Goal: Task Accomplishment & Management: Manage account settings

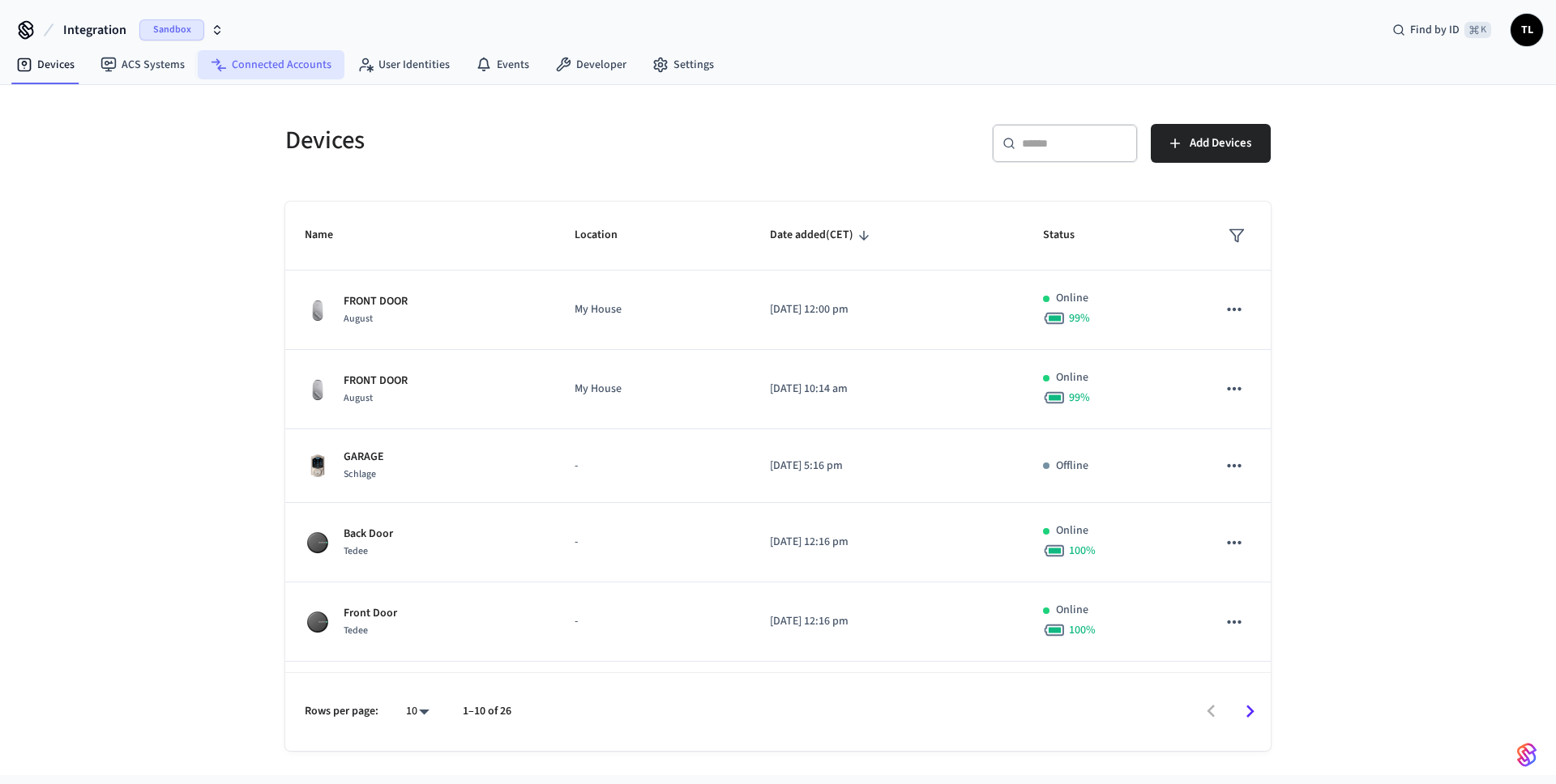
click at [273, 64] on link "Connected Accounts" at bounding box center [271, 64] width 147 height 29
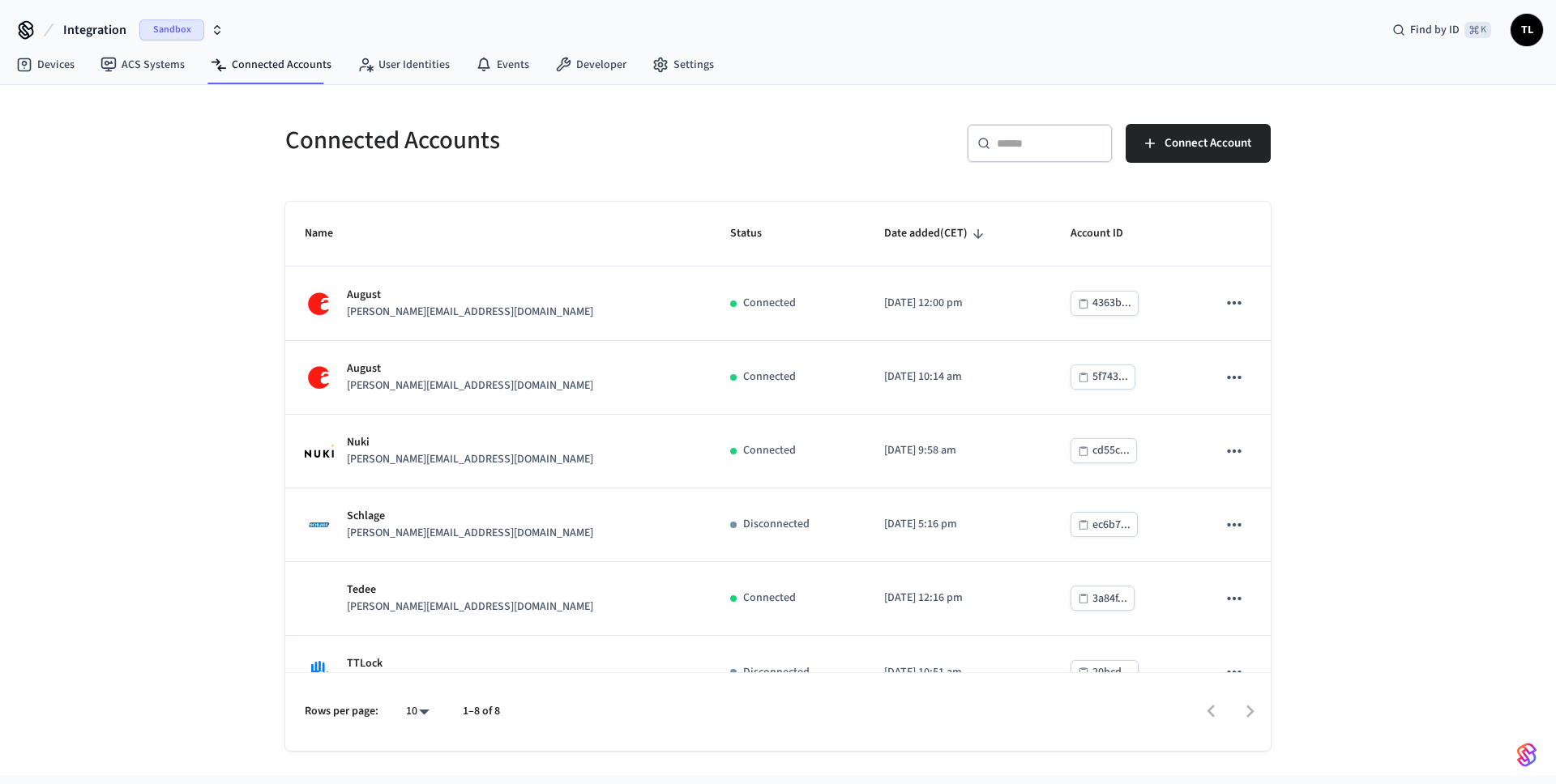
click at [218, 25] on icon "button" at bounding box center [217, 29] width 13 height 13
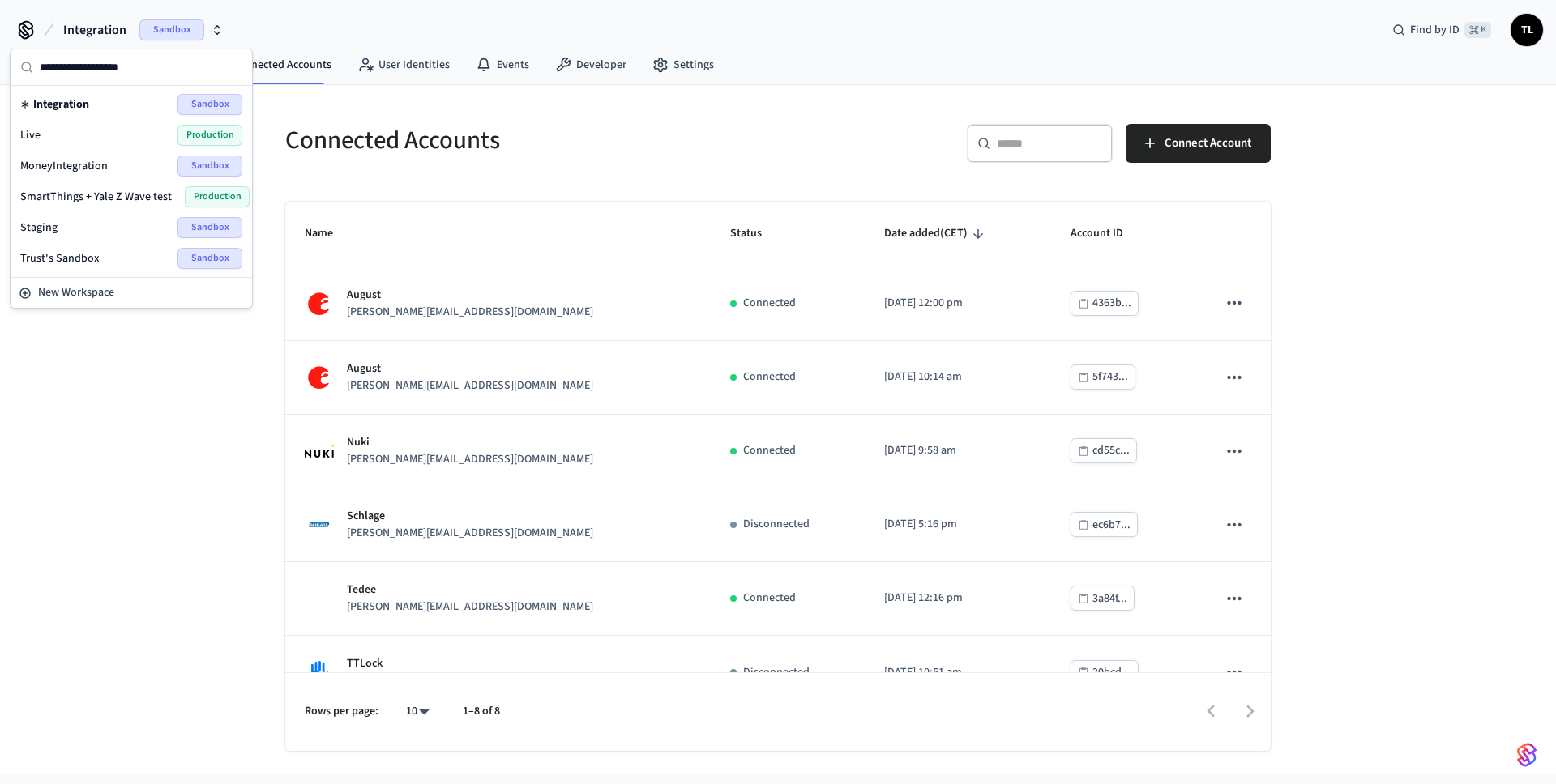
click at [271, 21] on div "Integration Sandbox Find by ID ⌘ K TL" at bounding box center [778, 23] width 1556 height 47
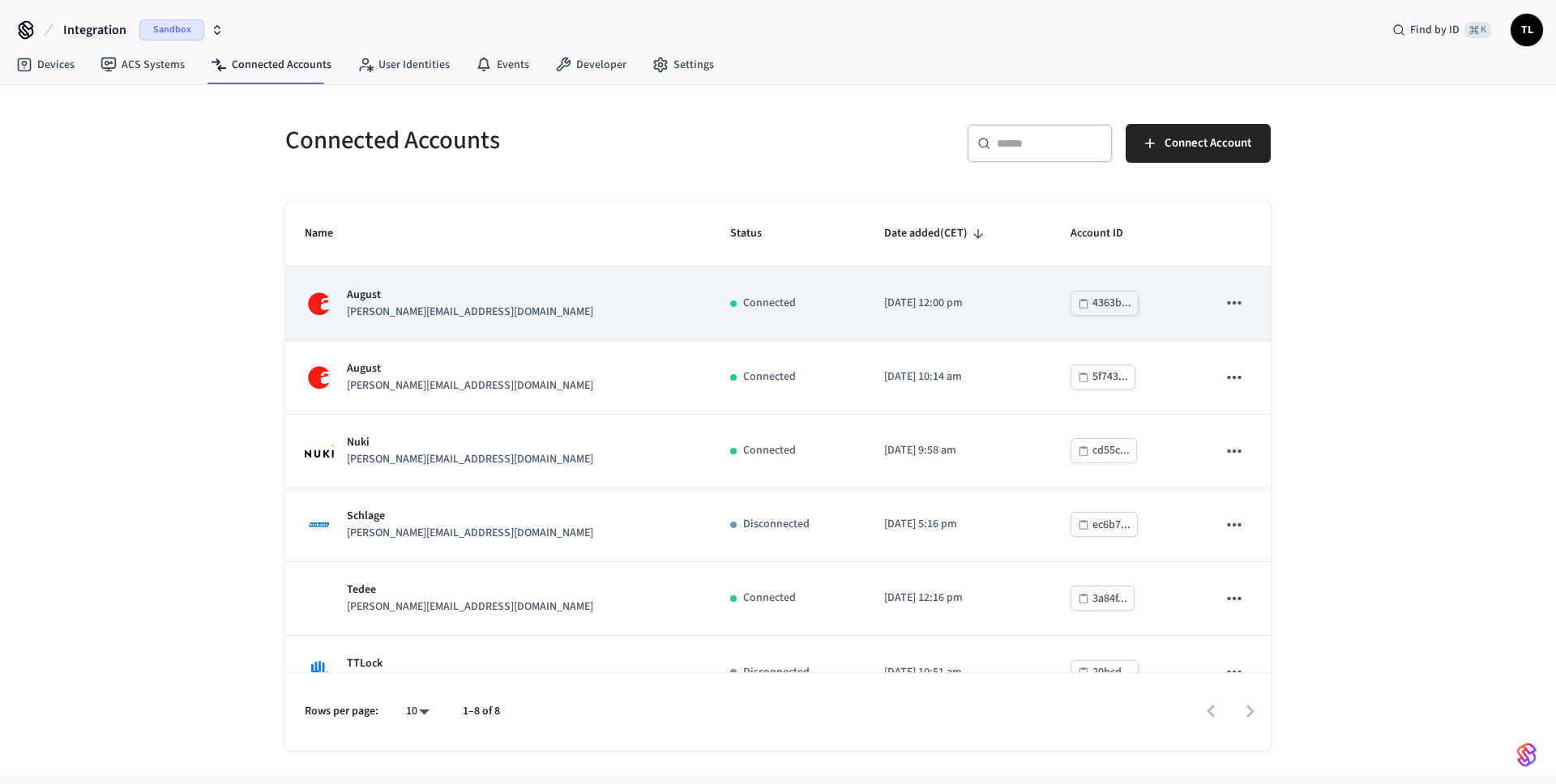
click at [1229, 298] on icon "sticky table" at bounding box center [1235, 303] width 21 height 21
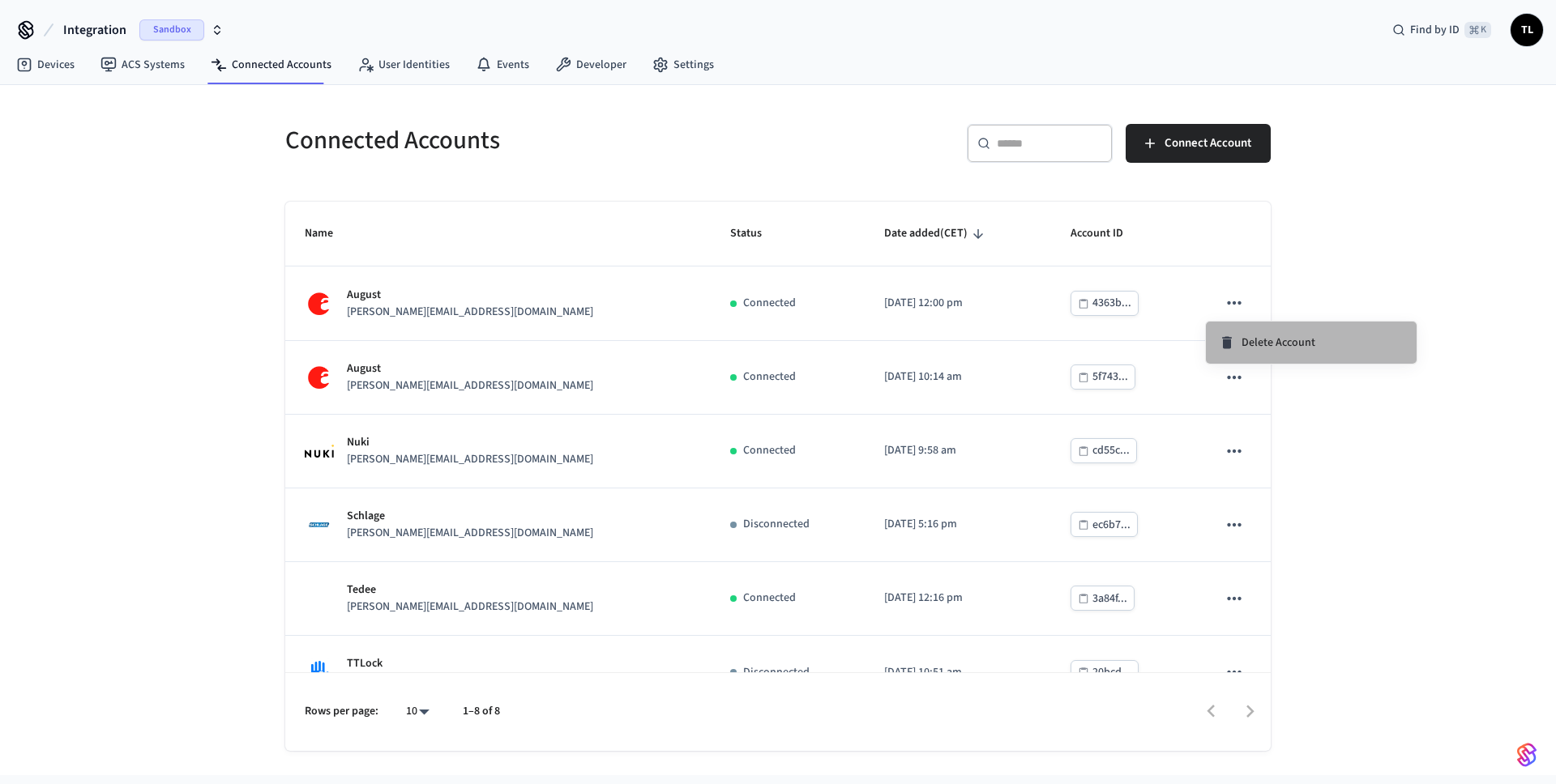
click at [1267, 345] on span "Delete Account" at bounding box center [1278, 343] width 73 height 17
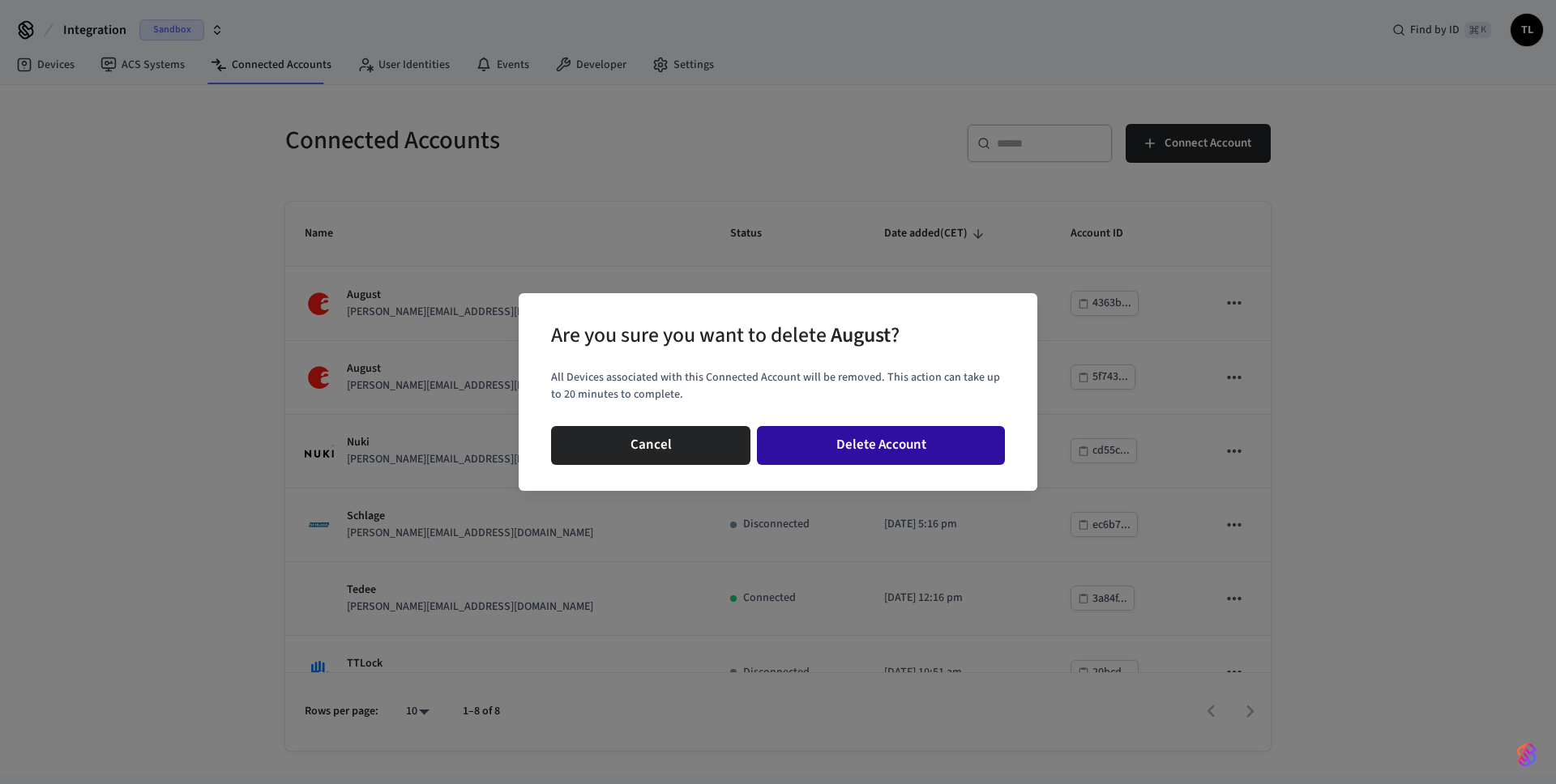
click at [890, 447] on button "Delete Account" at bounding box center [881, 445] width 248 height 39
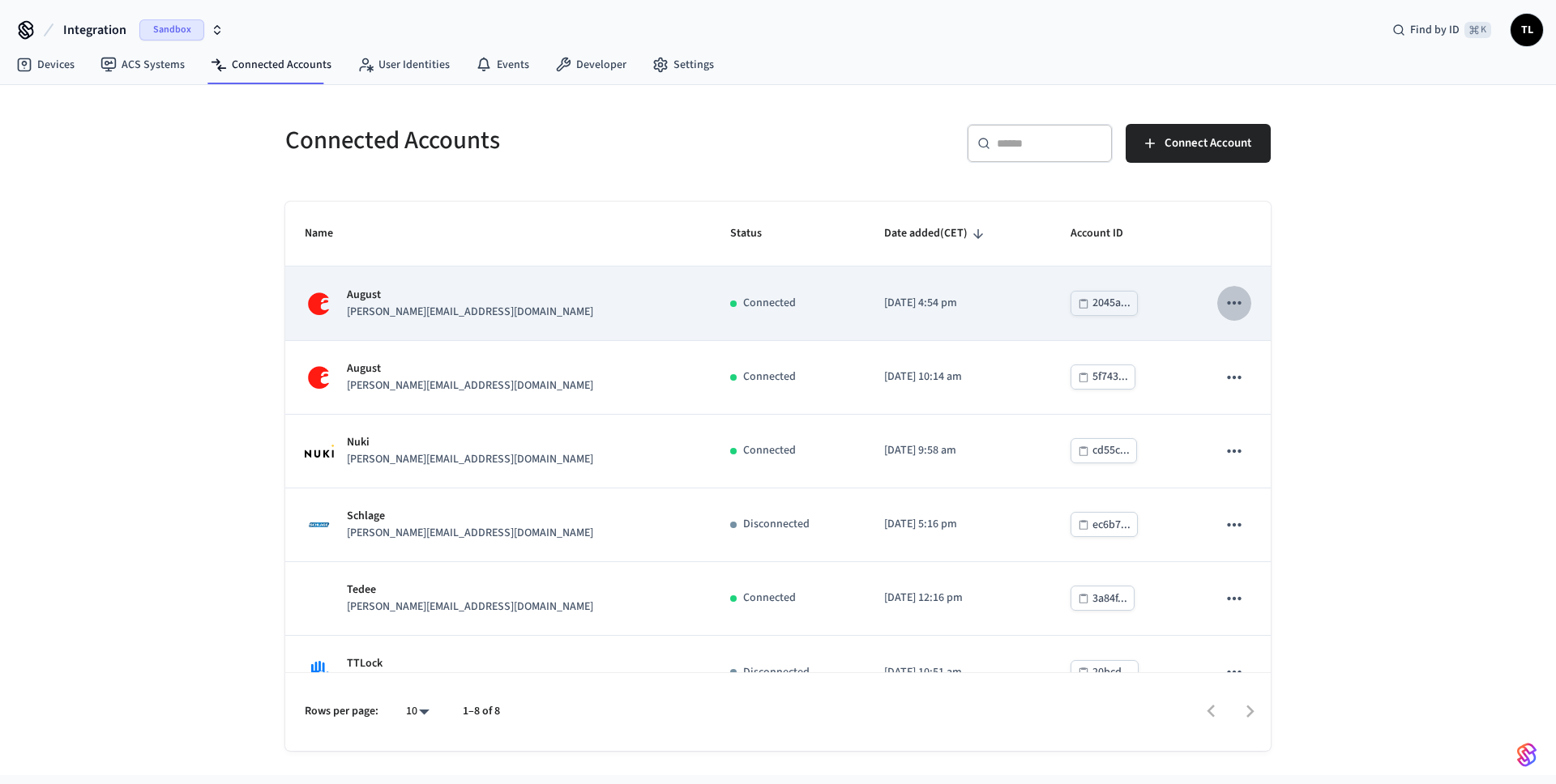
click at [1227, 304] on icon "sticky table" at bounding box center [1234, 303] width 14 height 3
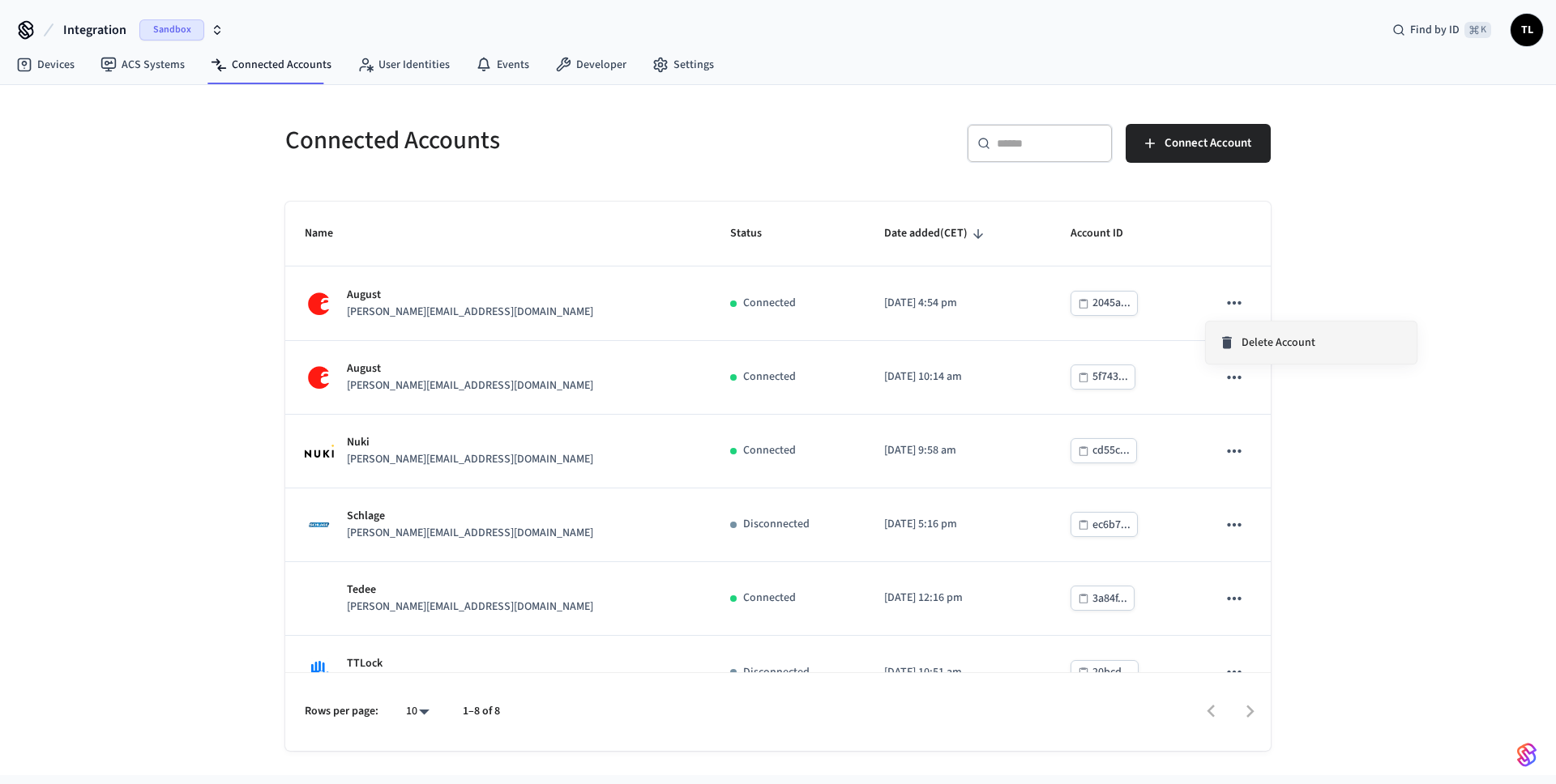
click at [1276, 336] on span "Delete Account" at bounding box center [1278, 343] width 73 height 17
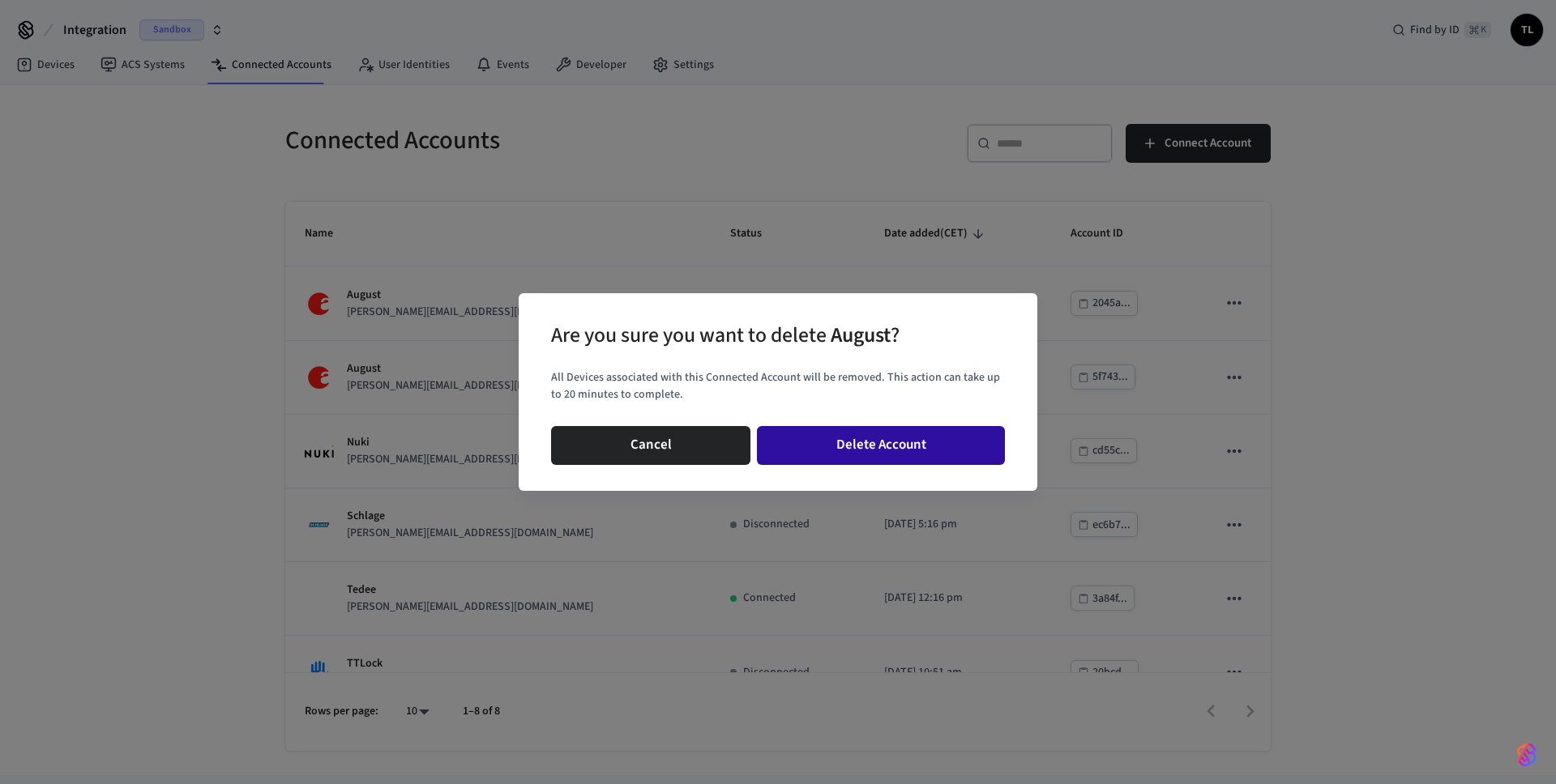
click at [835, 445] on button "Delete Account" at bounding box center [881, 445] width 248 height 39
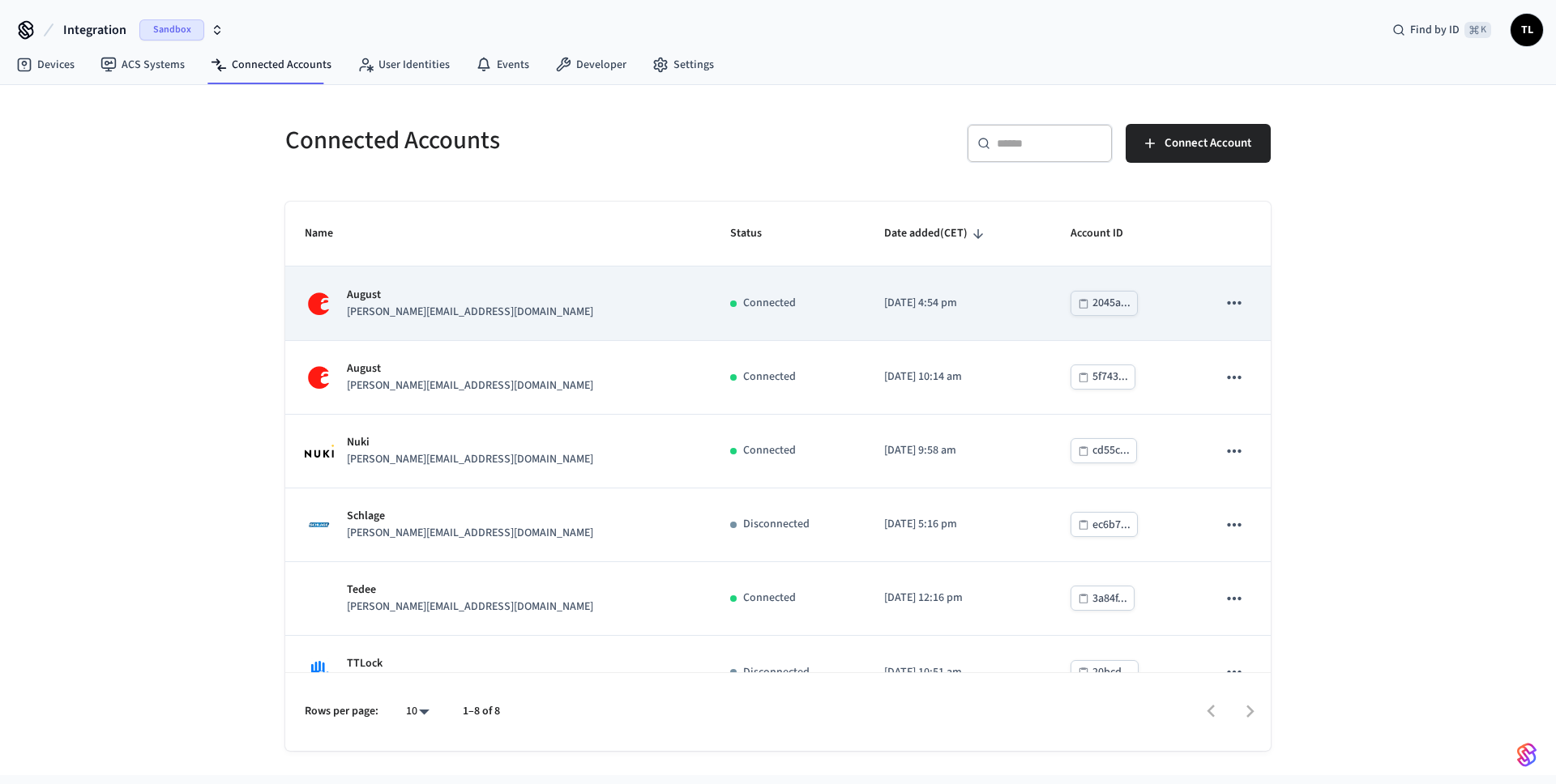
click at [1224, 298] on icon "sticky table" at bounding box center [1235, 303] width 21 height 21
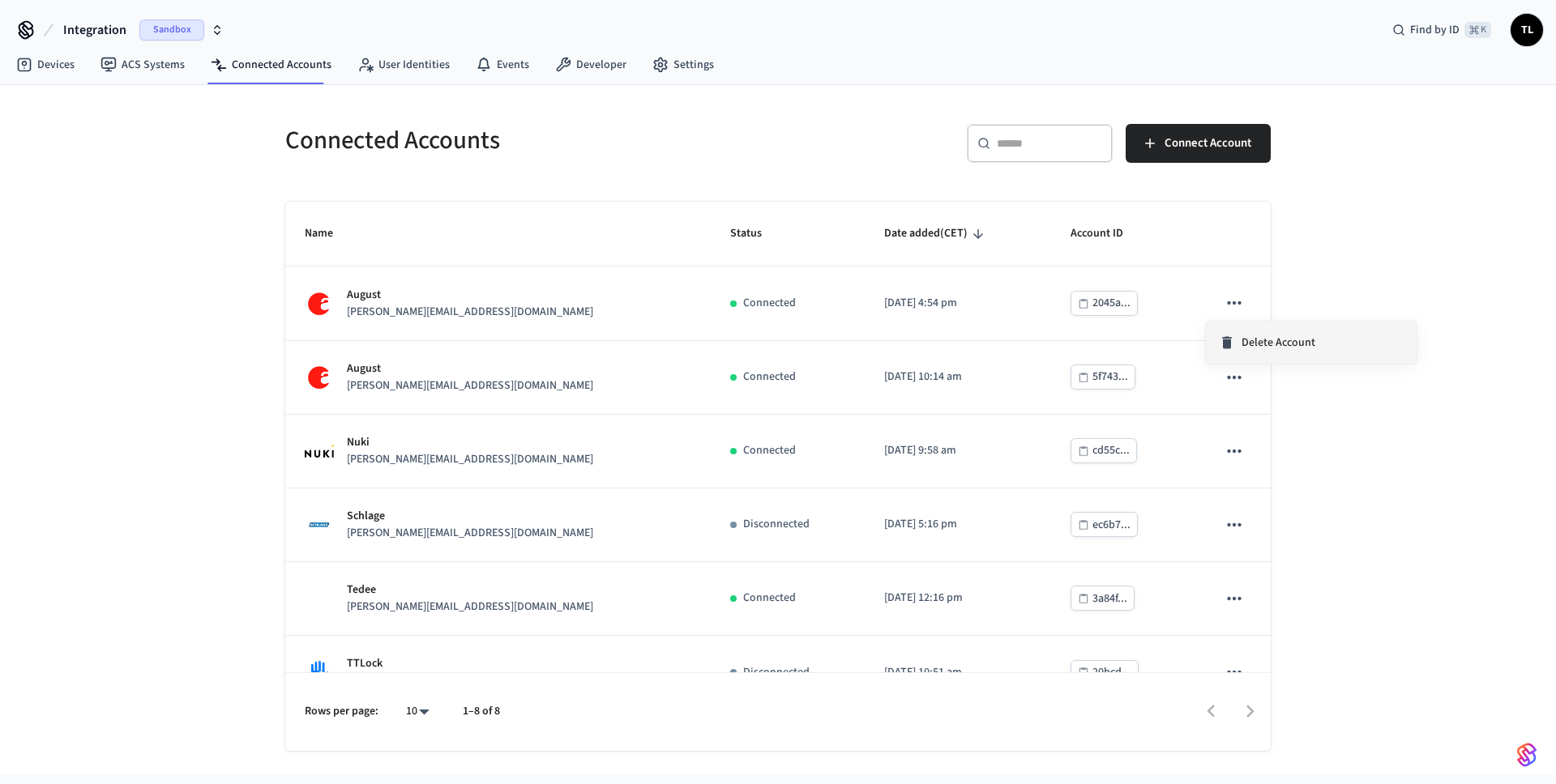
click at [1283, 336] on span "Delete Account" at bounding box center [1278, 343] width 73 height 17
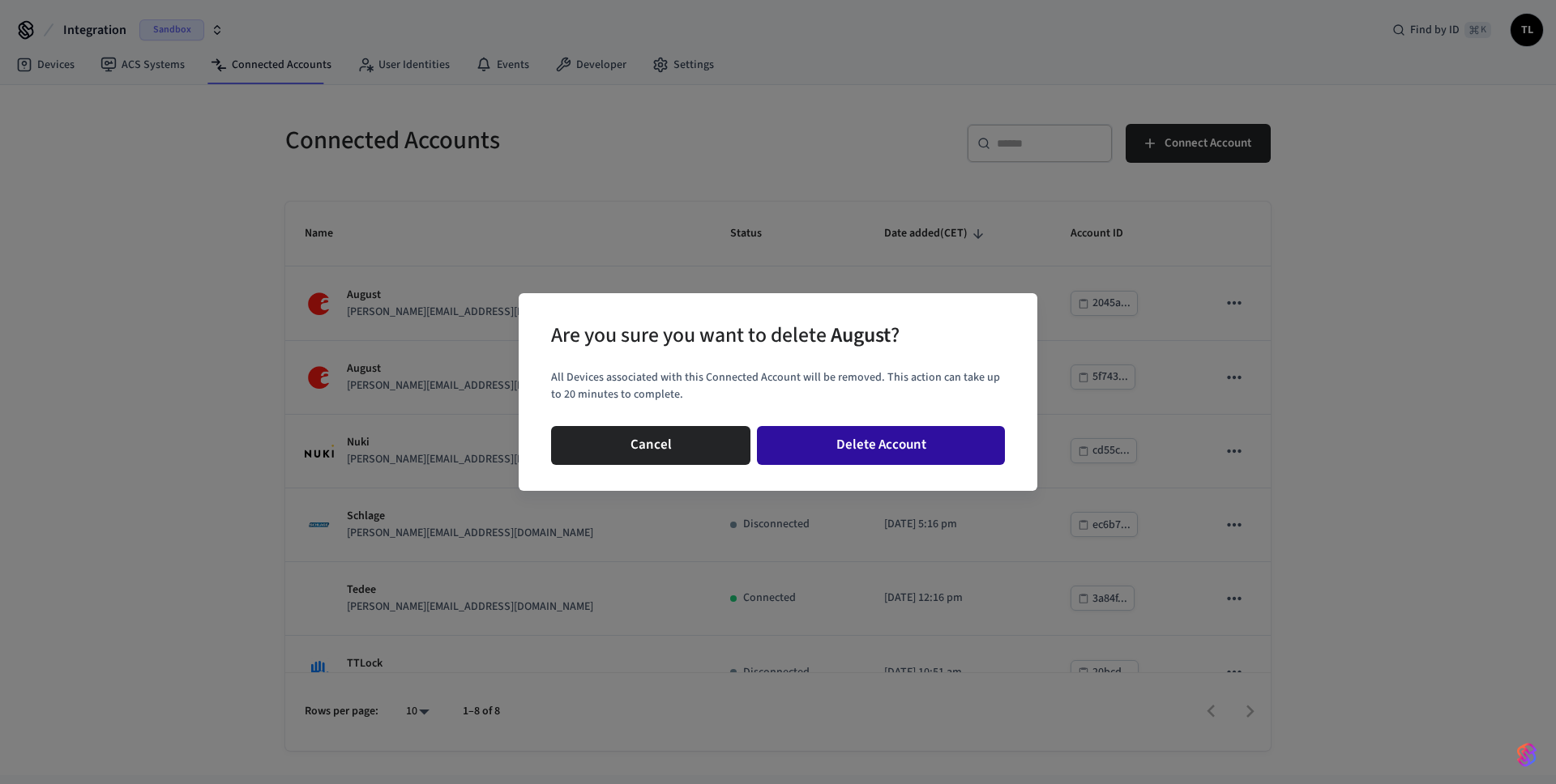
click at [877, 454] on button "Delete Account" at bounding box center [881, 445] width 248 height 39
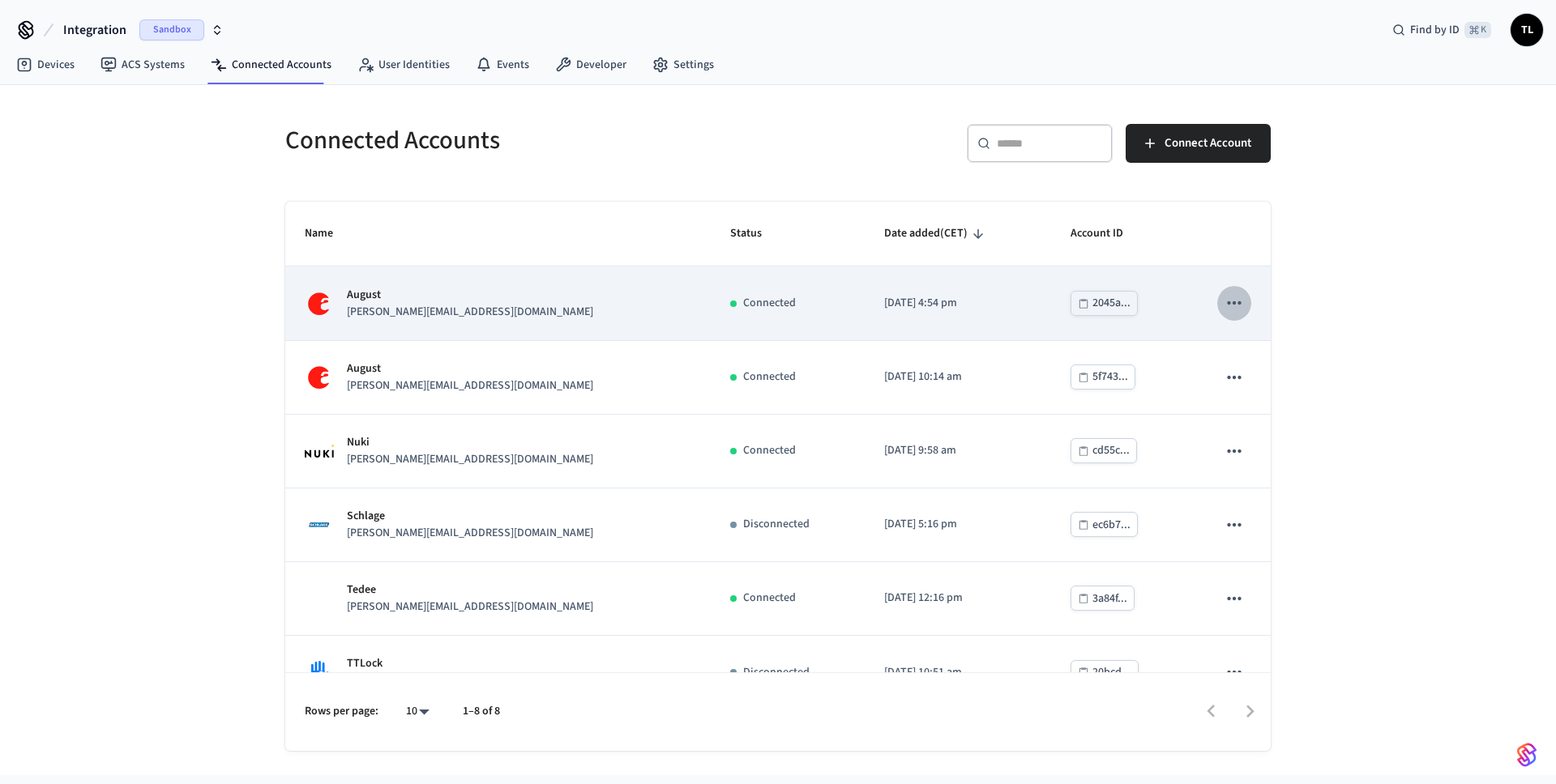
click at [1227, 291] on button "sticky table" at bounding box center [1234, 303] width 34 height 34
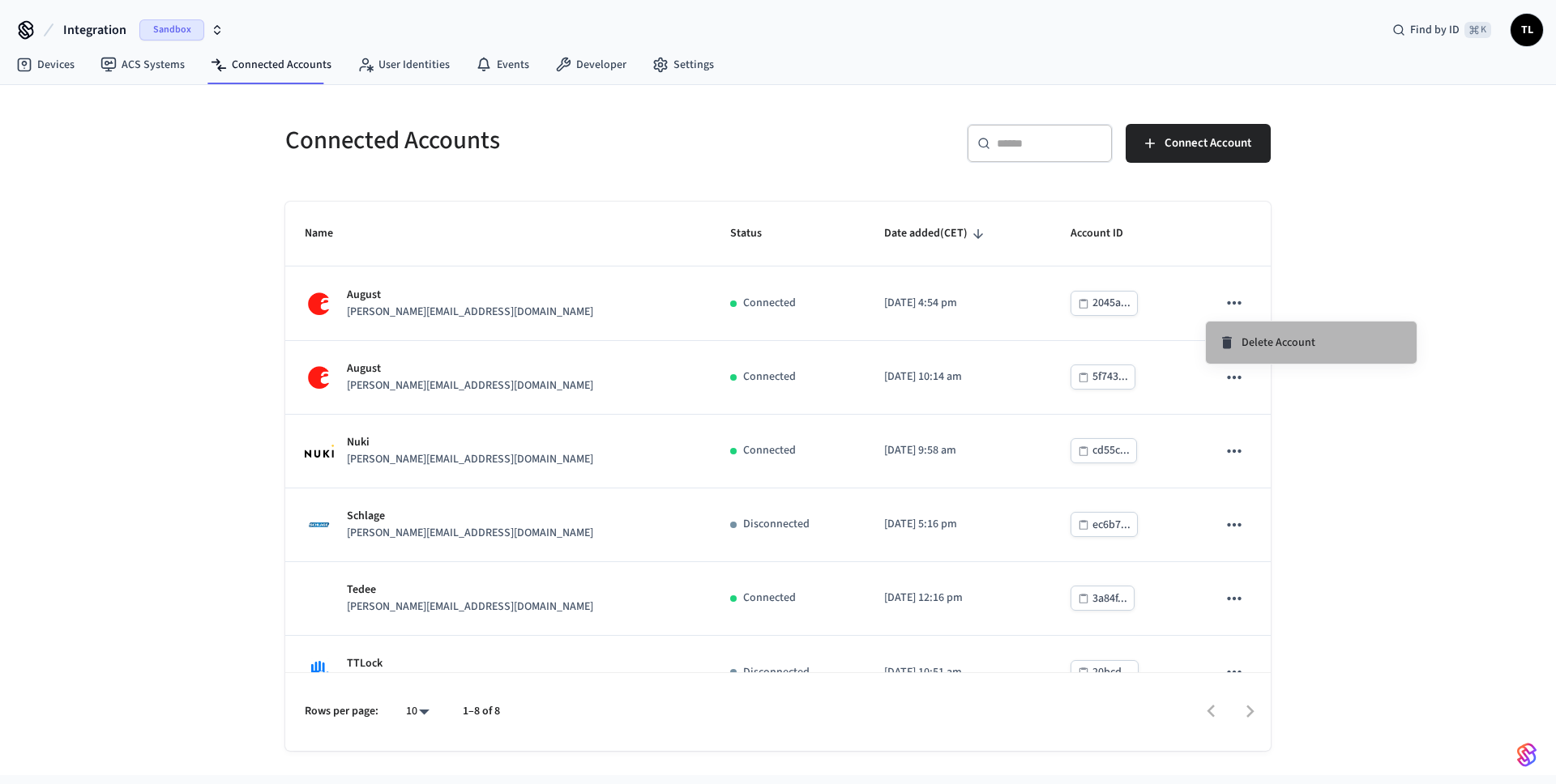
click at [1308, 335] on span "Delete Account" at bounding box center [1278, 343] width 73 height 17
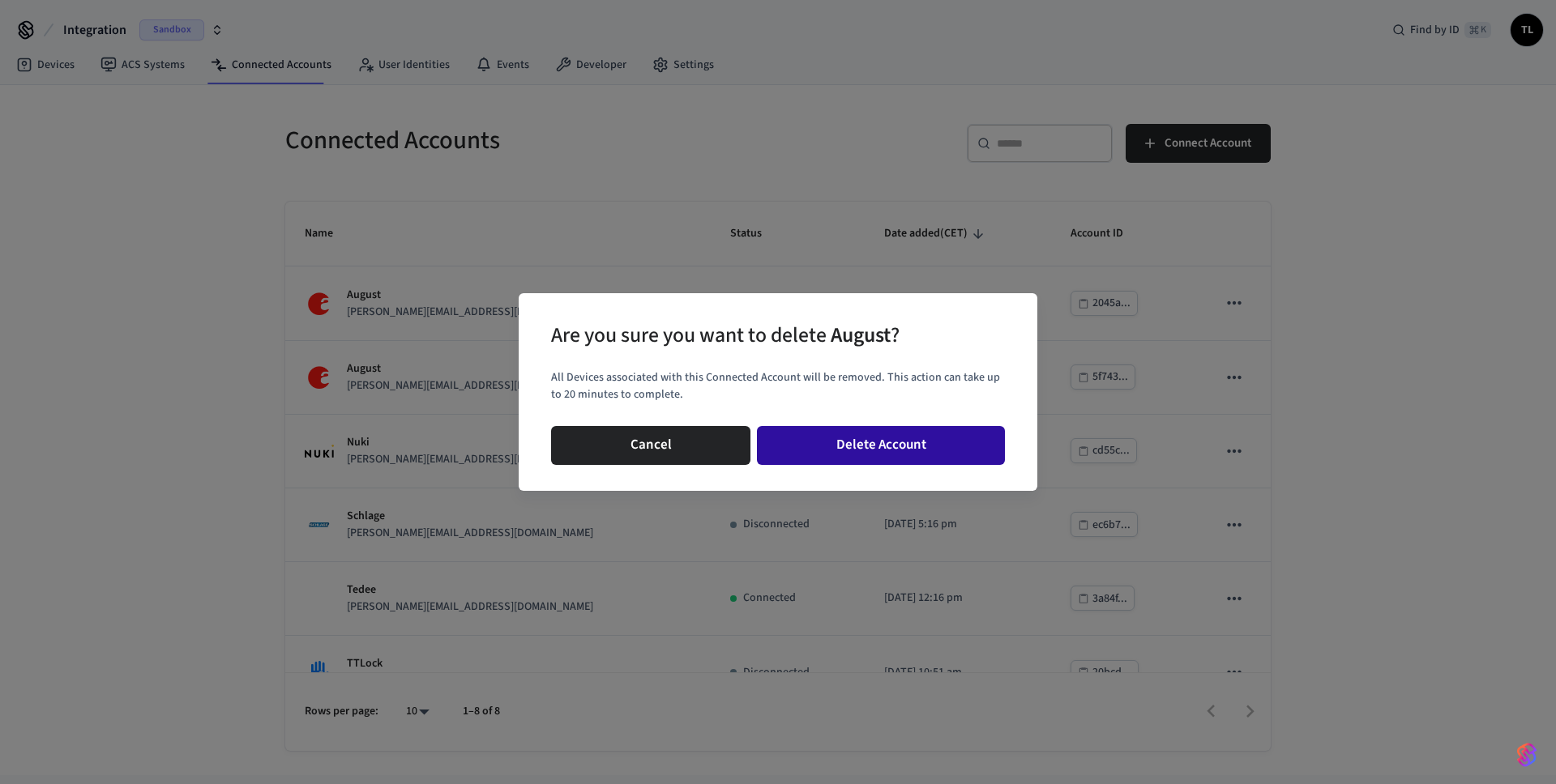
click at [854, 439] on button "Delete Account" at bounding box center [881, 445] width 248 height 39
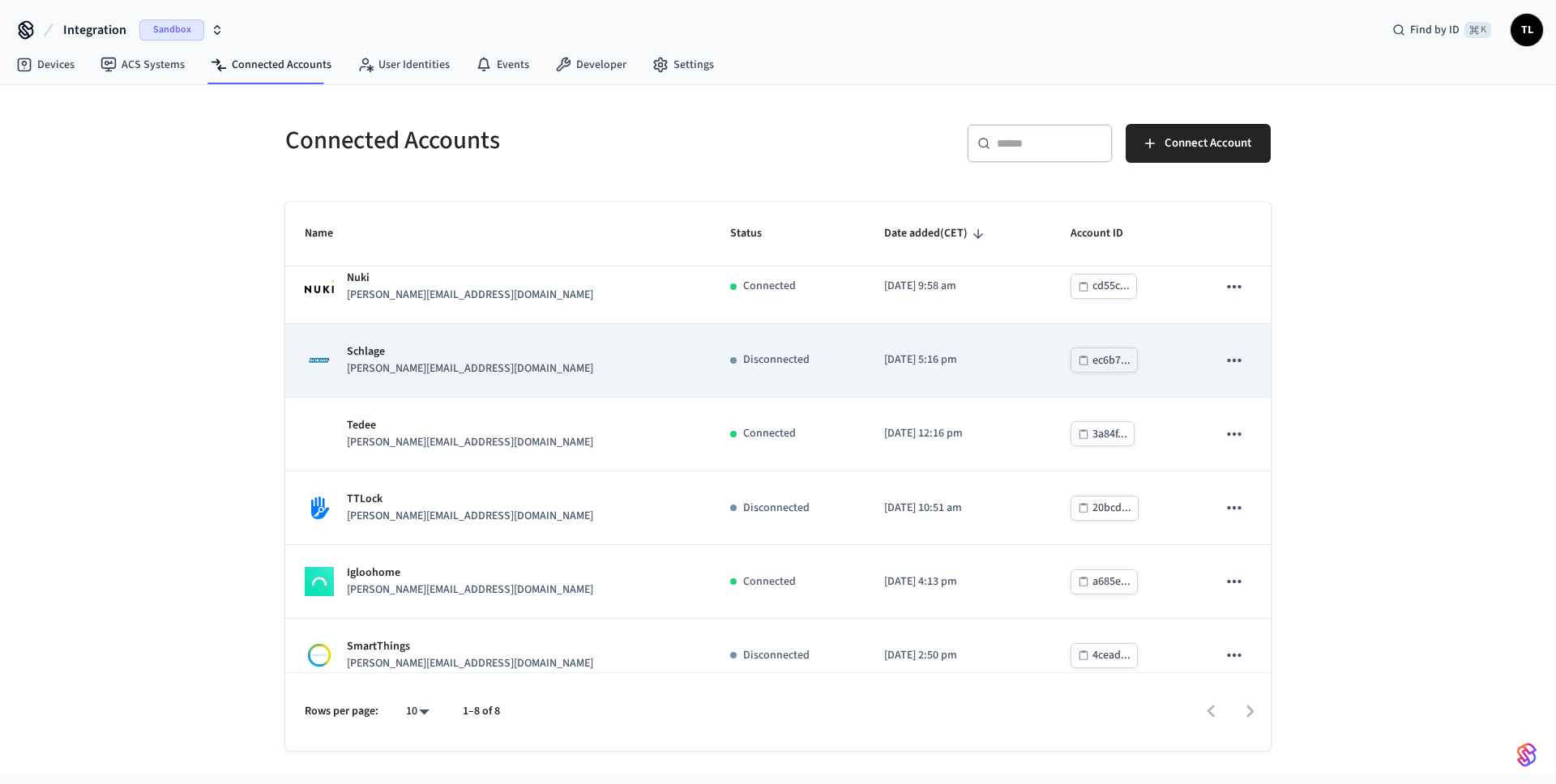
scroll to position [185, 0]
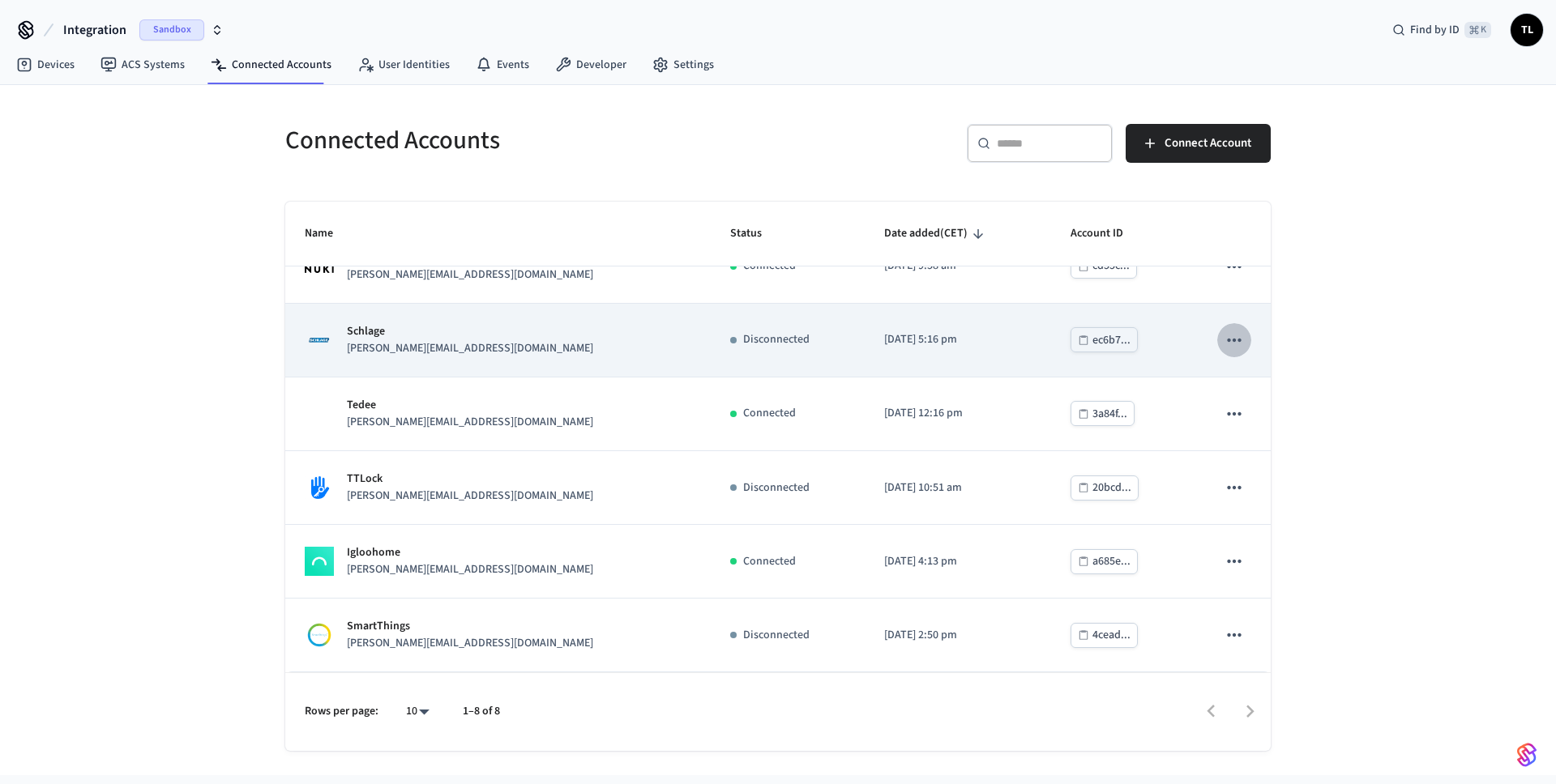
click at [1227, 340] on icon "sticky table" at bounding box center [1234, 340] width 14 height 3
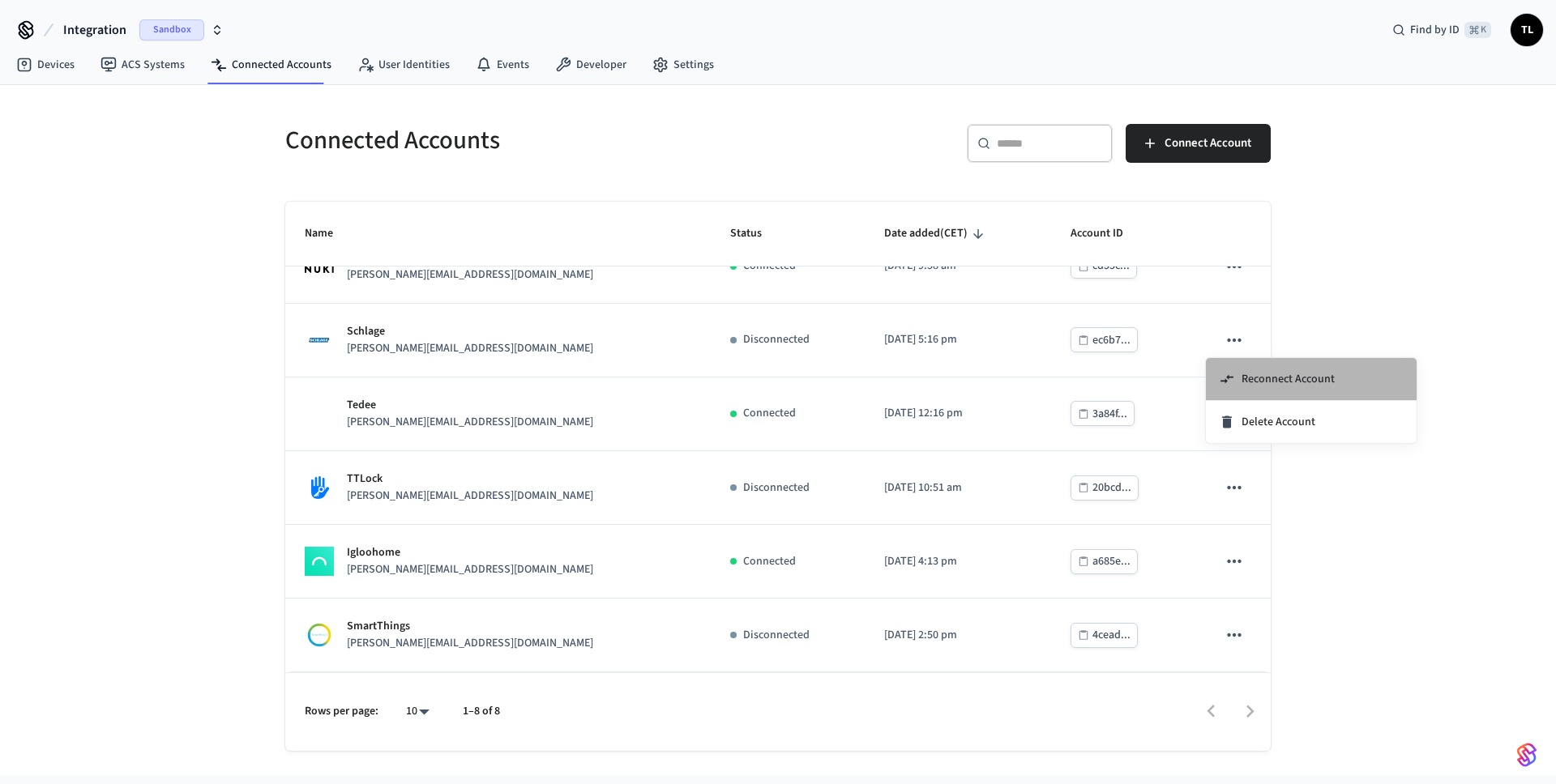
click at [1272, 382] on span "Reconnect Account" at bounding box center [1287, 379] width 93 height 17
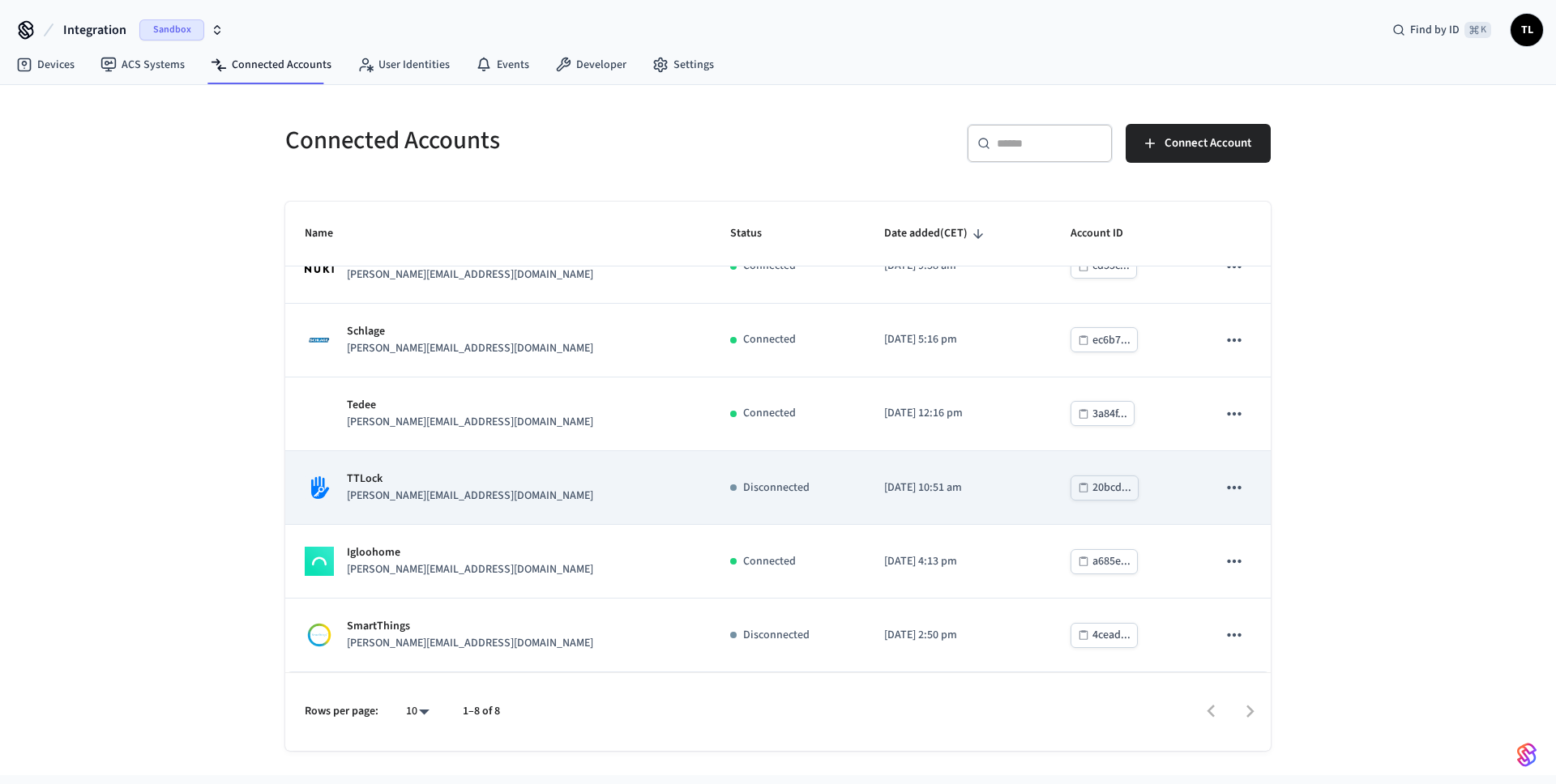
scroll to position [0, 0]
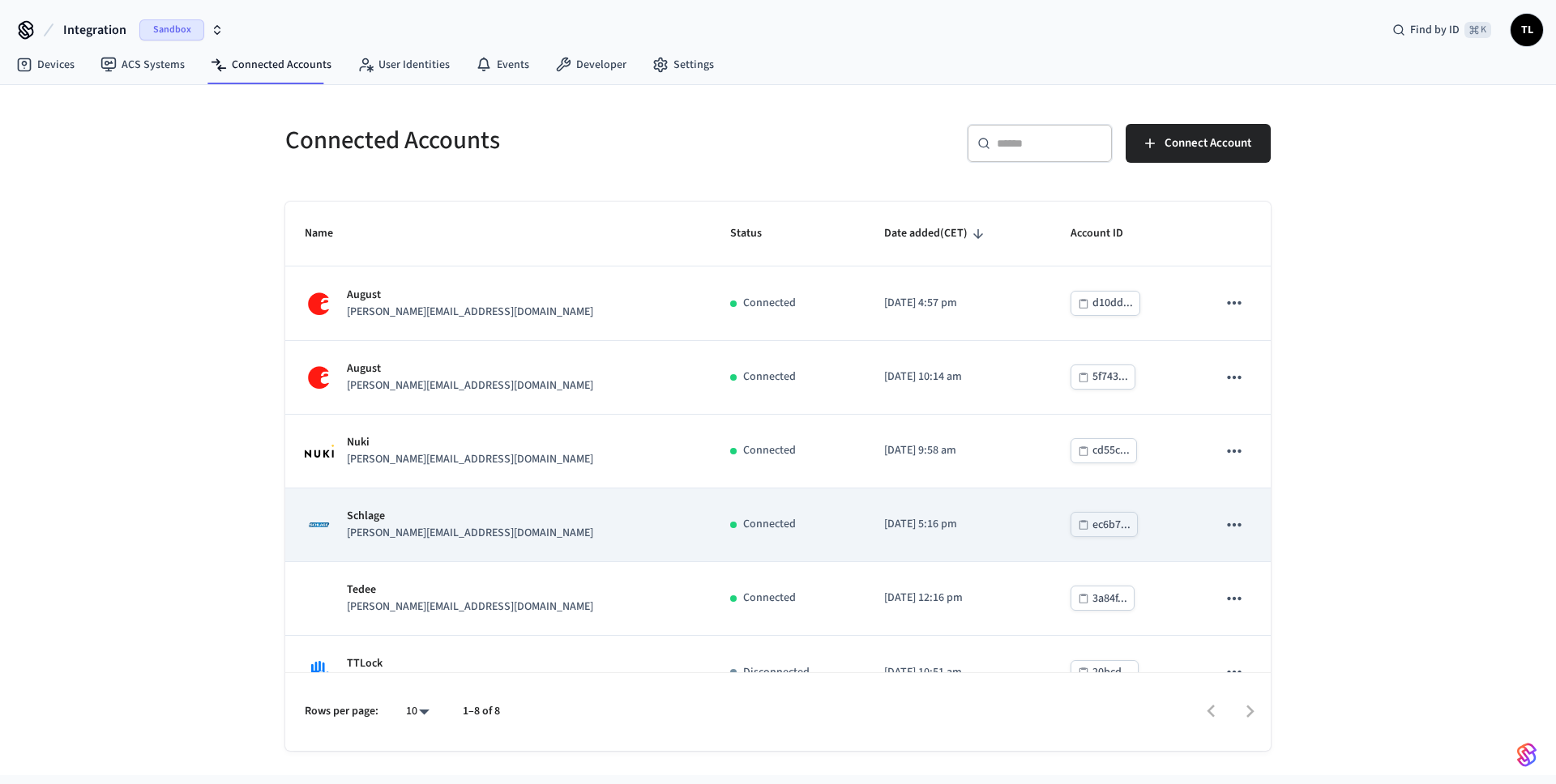
click at [1224, 518] on icon "sticky table" at bounding box center [1235, 525] width 21 height 21
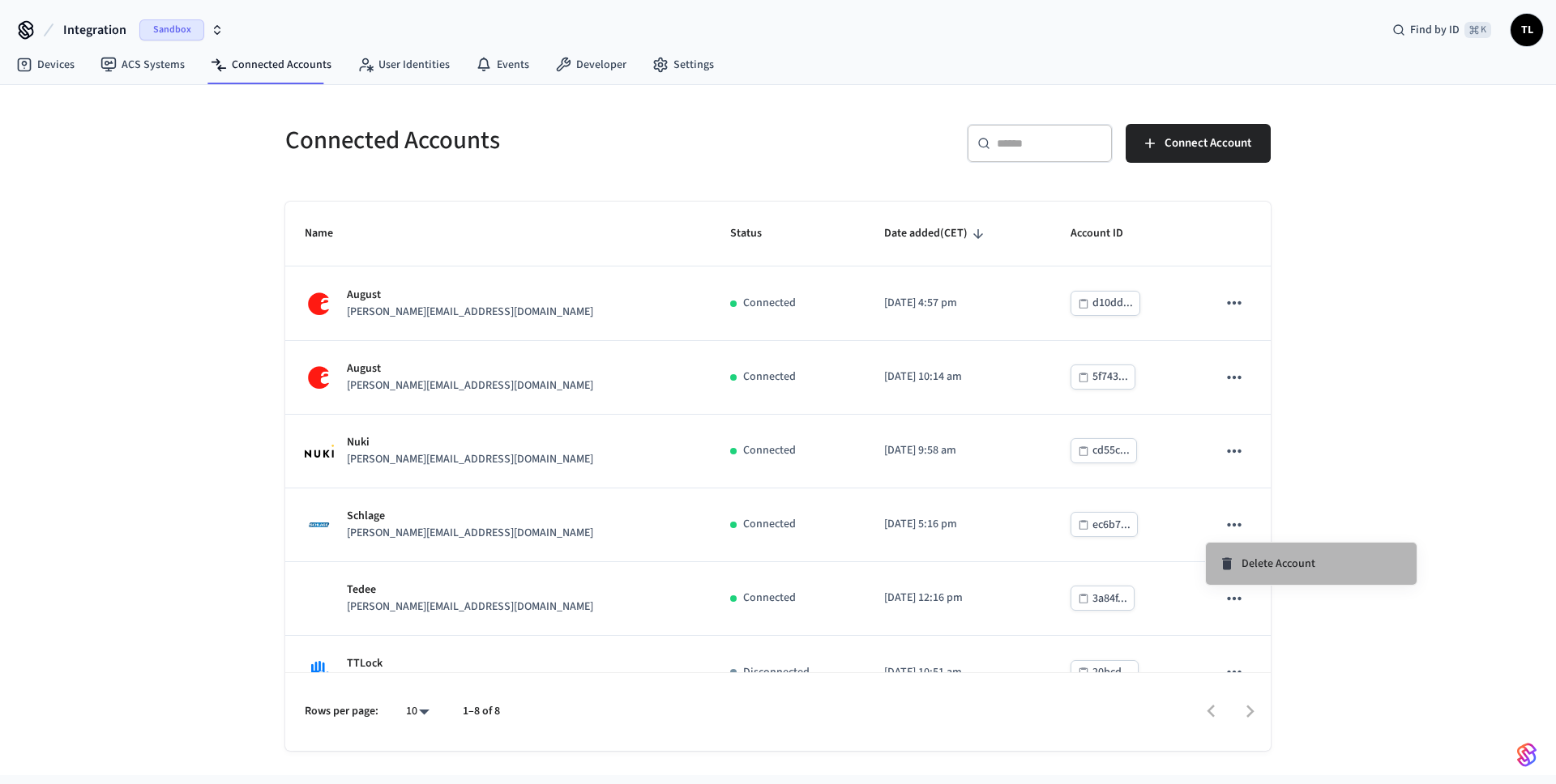
click at [1289, 562] on span "Delete Account" at bounding box center [1278, 563] width 73 height 17
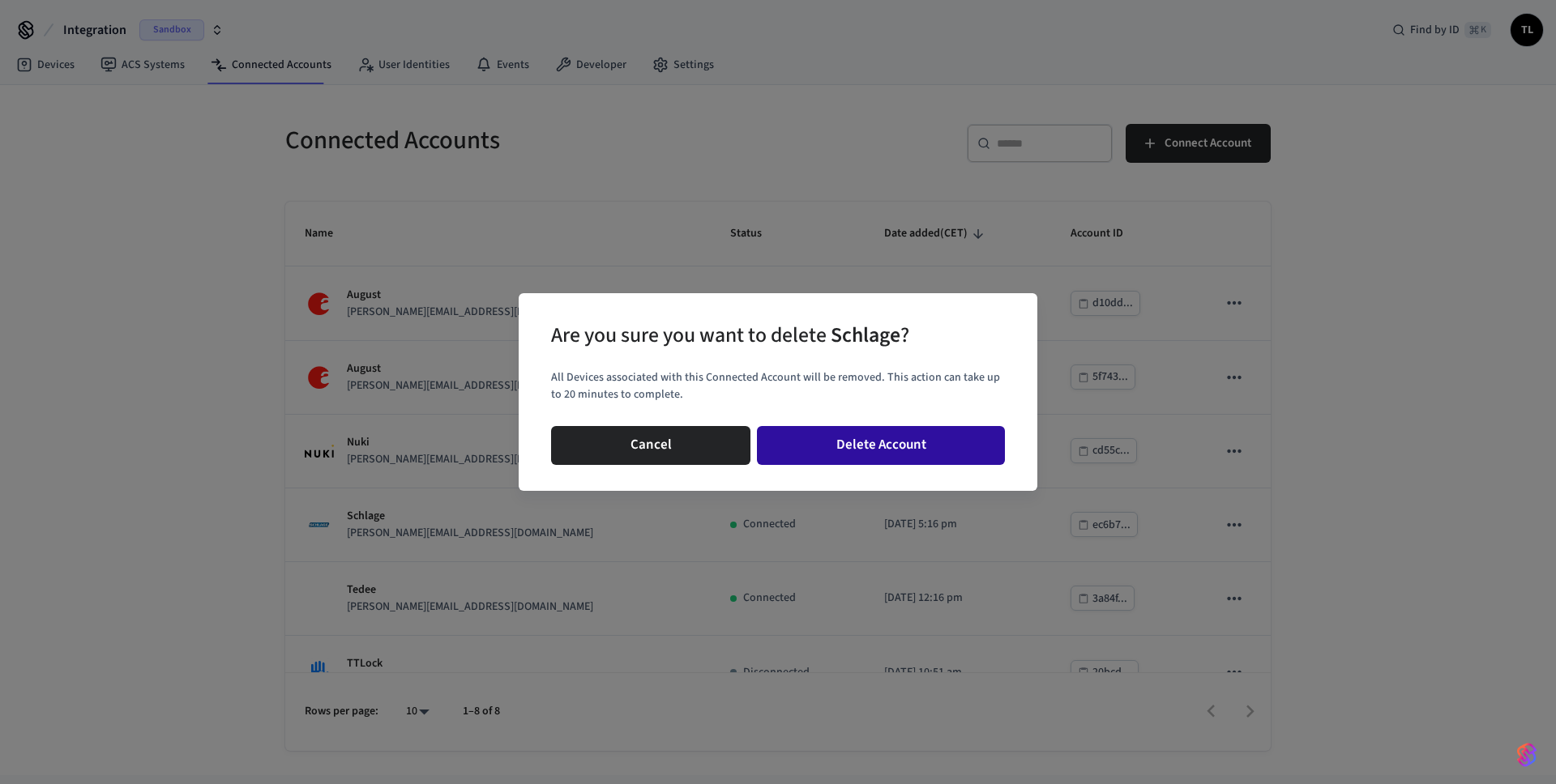
click at [916, 454] on button "Delete Account" at bounding box center [881, 445] width 248 height 39
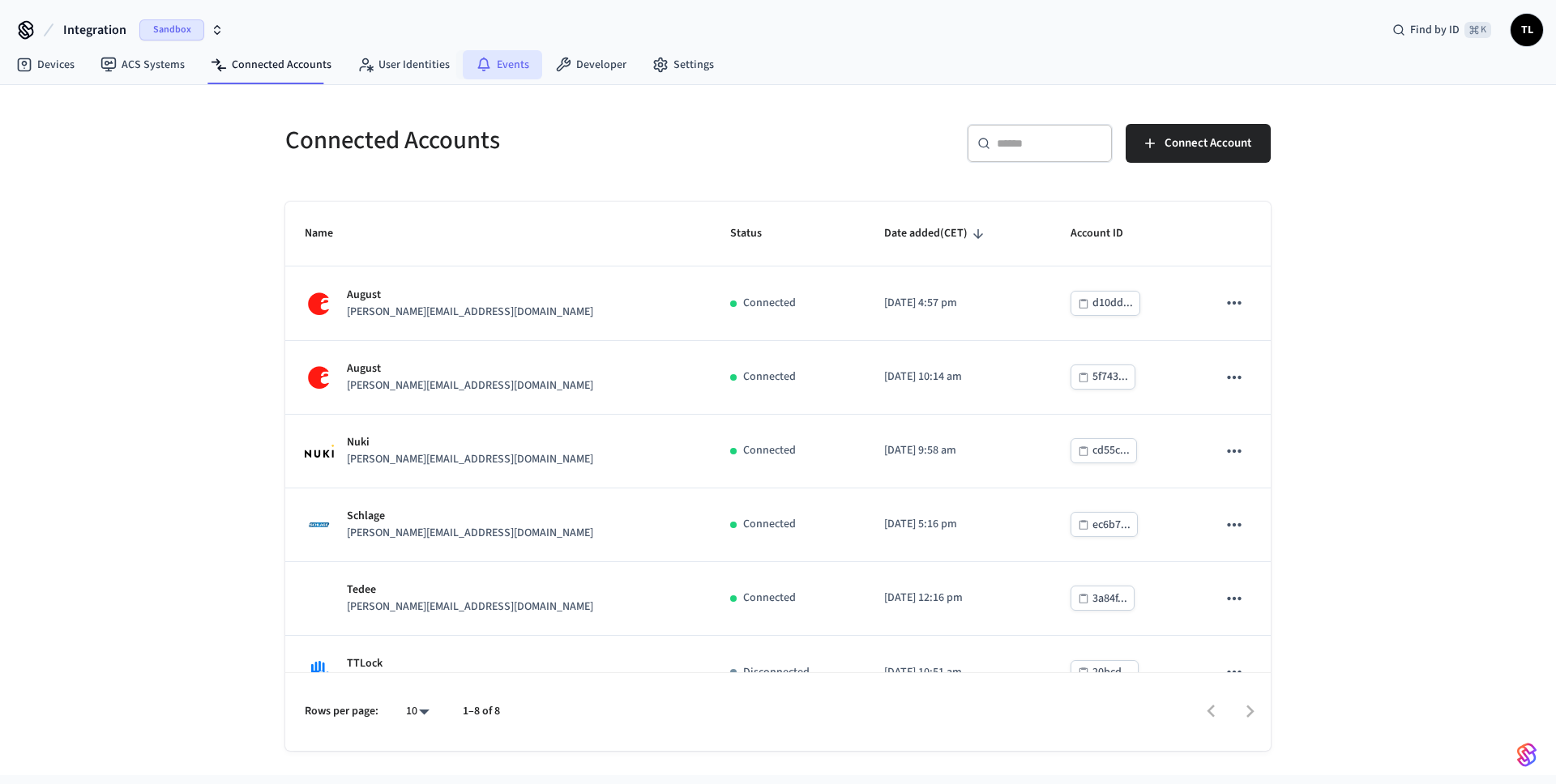
click at [497, 61] on link "Events" at bounding box center [502, 64] width 79 height 29
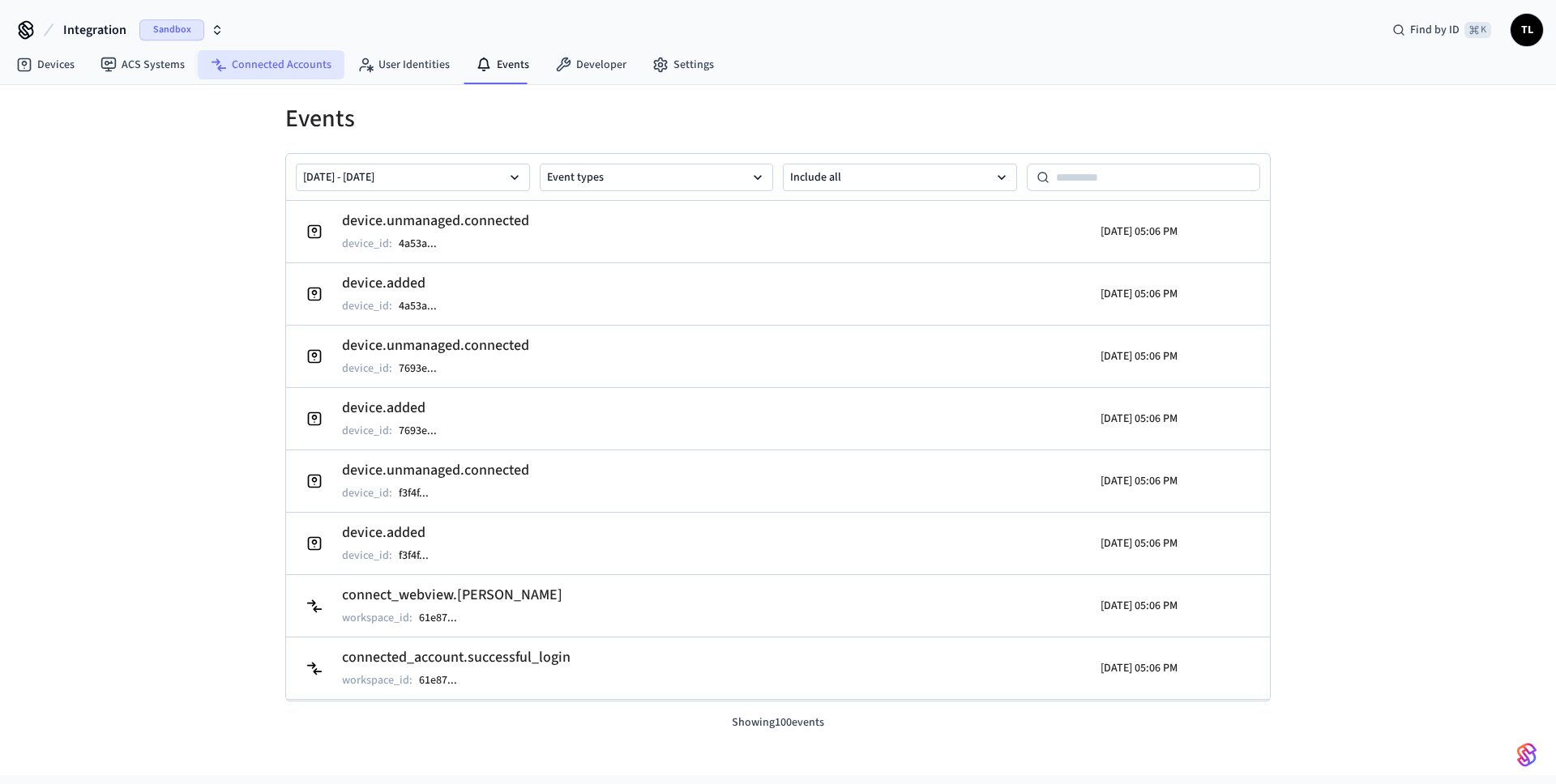
click at [261, 74] on link "Connected Accounts" at bounding box center [271, 64] width 147 height 29
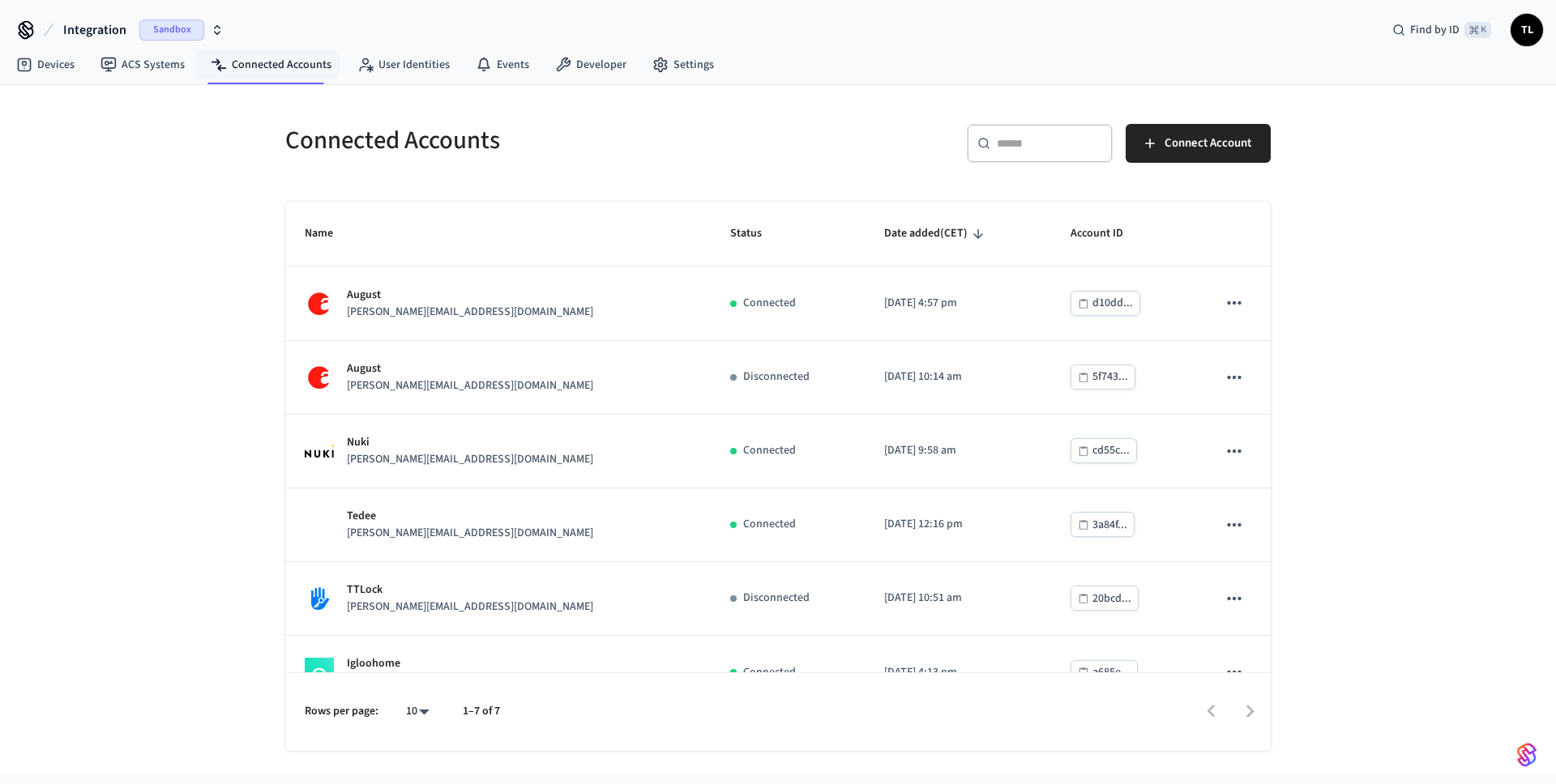
click at [1416, 295] on div "Connected Accounts ​ ​ Connect Account Name Status Date added (CET) Account ID …" at bounding box center [778, 430] width 1556 height 690
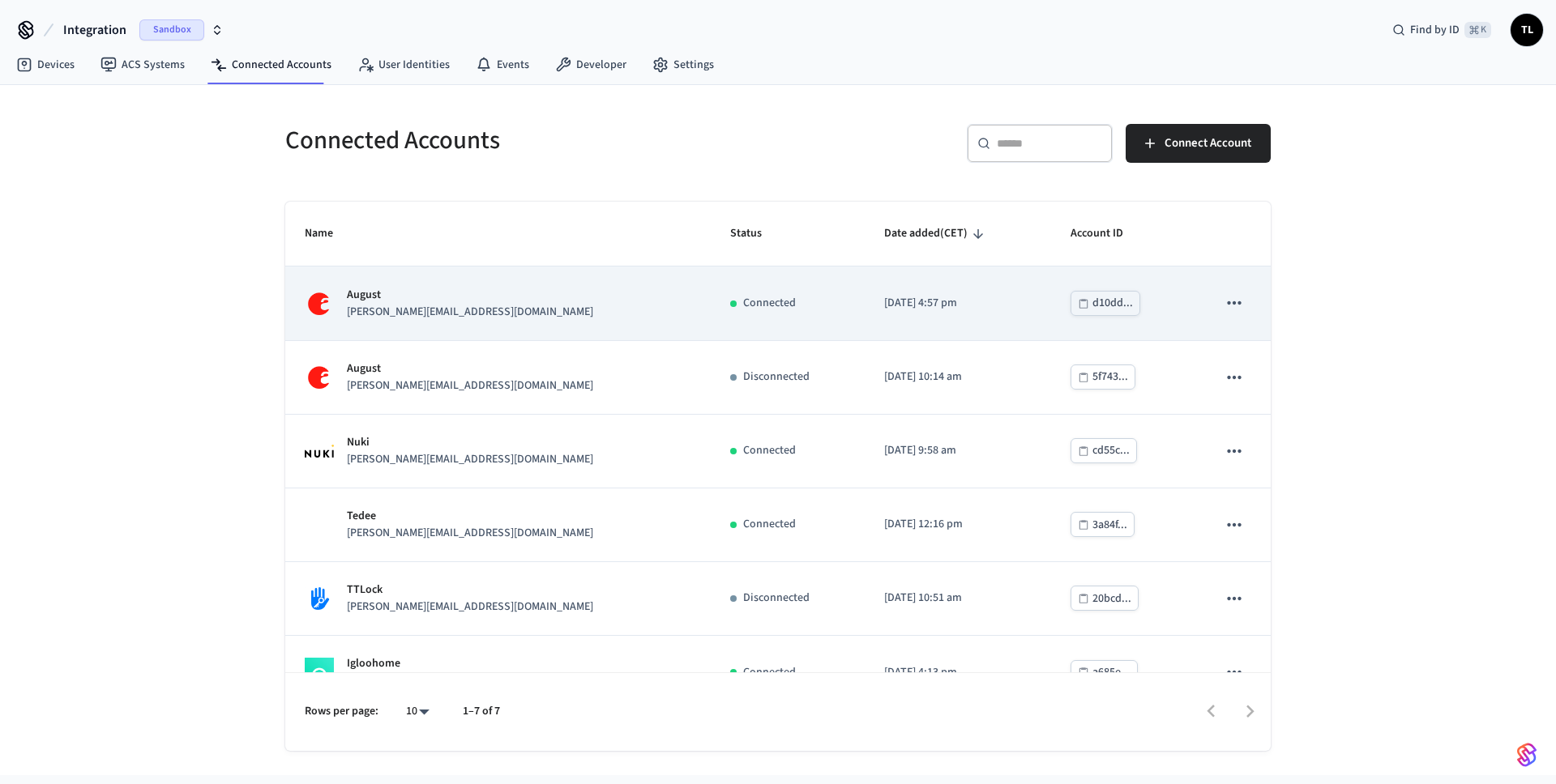
click at [1224, 296] on icon "sticky table" at bounding box center [1235, 303] width 21 height 21
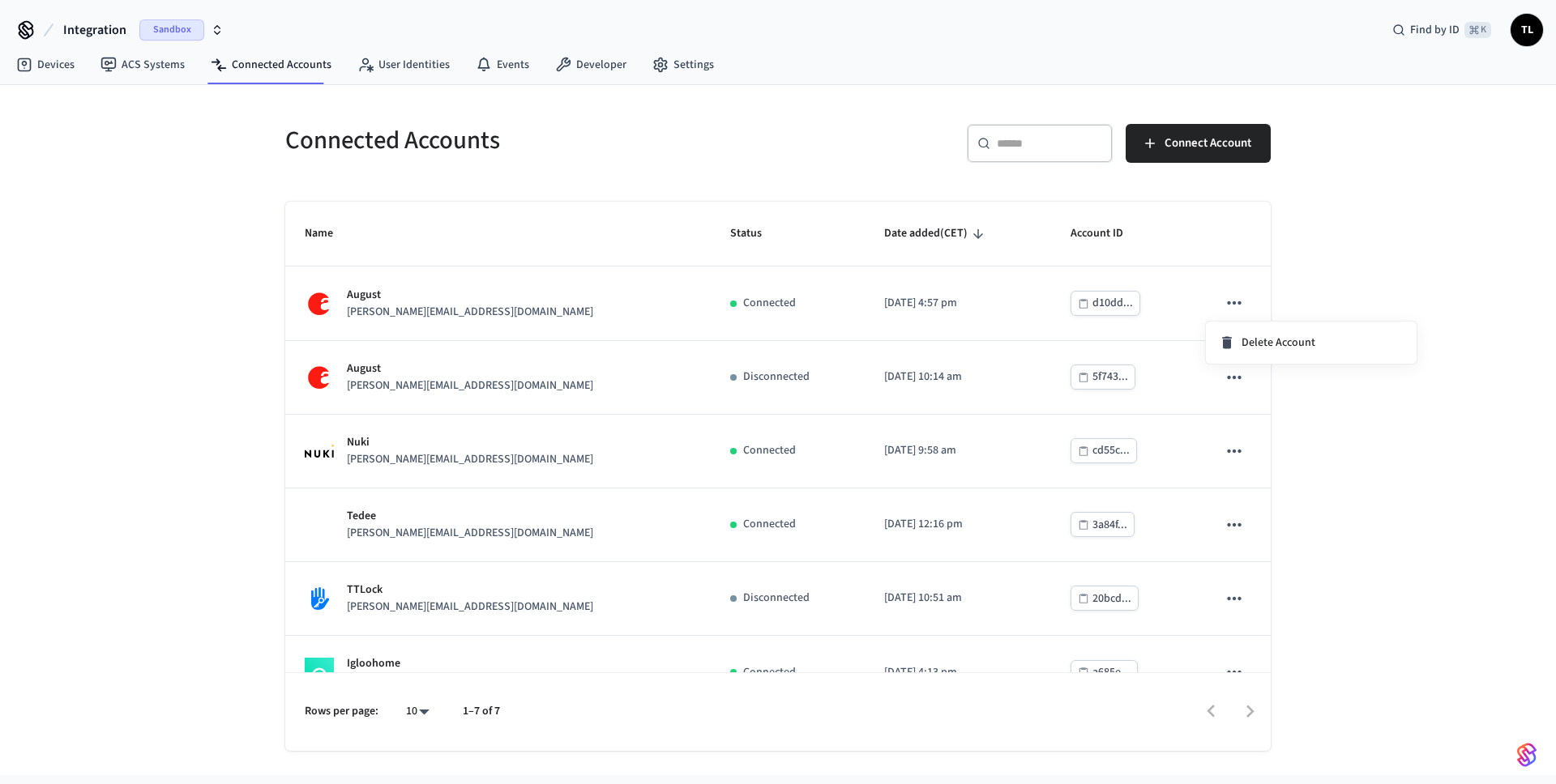
click at [1399, 257] on div at bounding box center [778, 392] width 1556 height 784
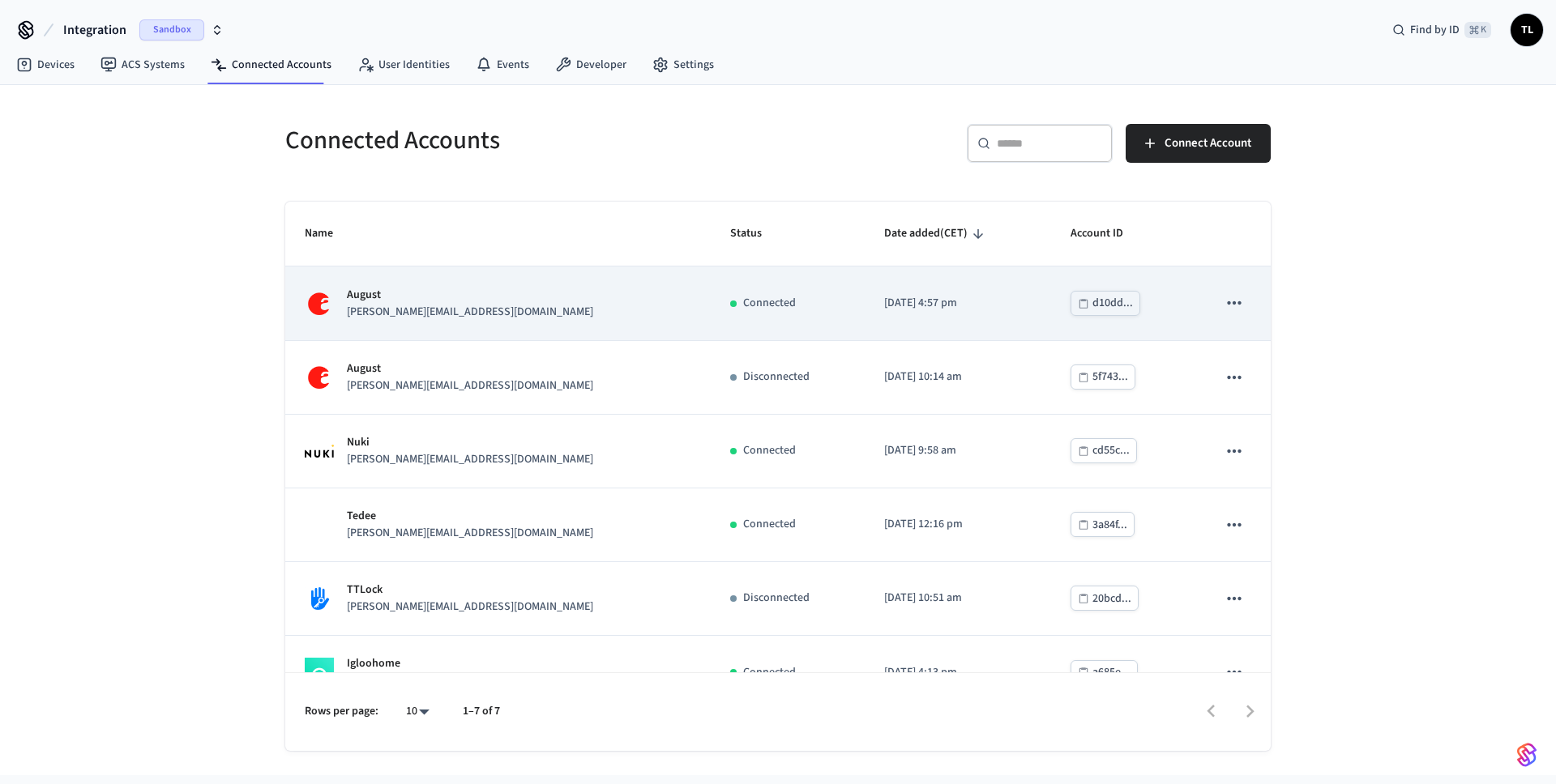
click at [1229, 302] on icon "sticky table" at bounding box center [1235, 303] width 21 height 21
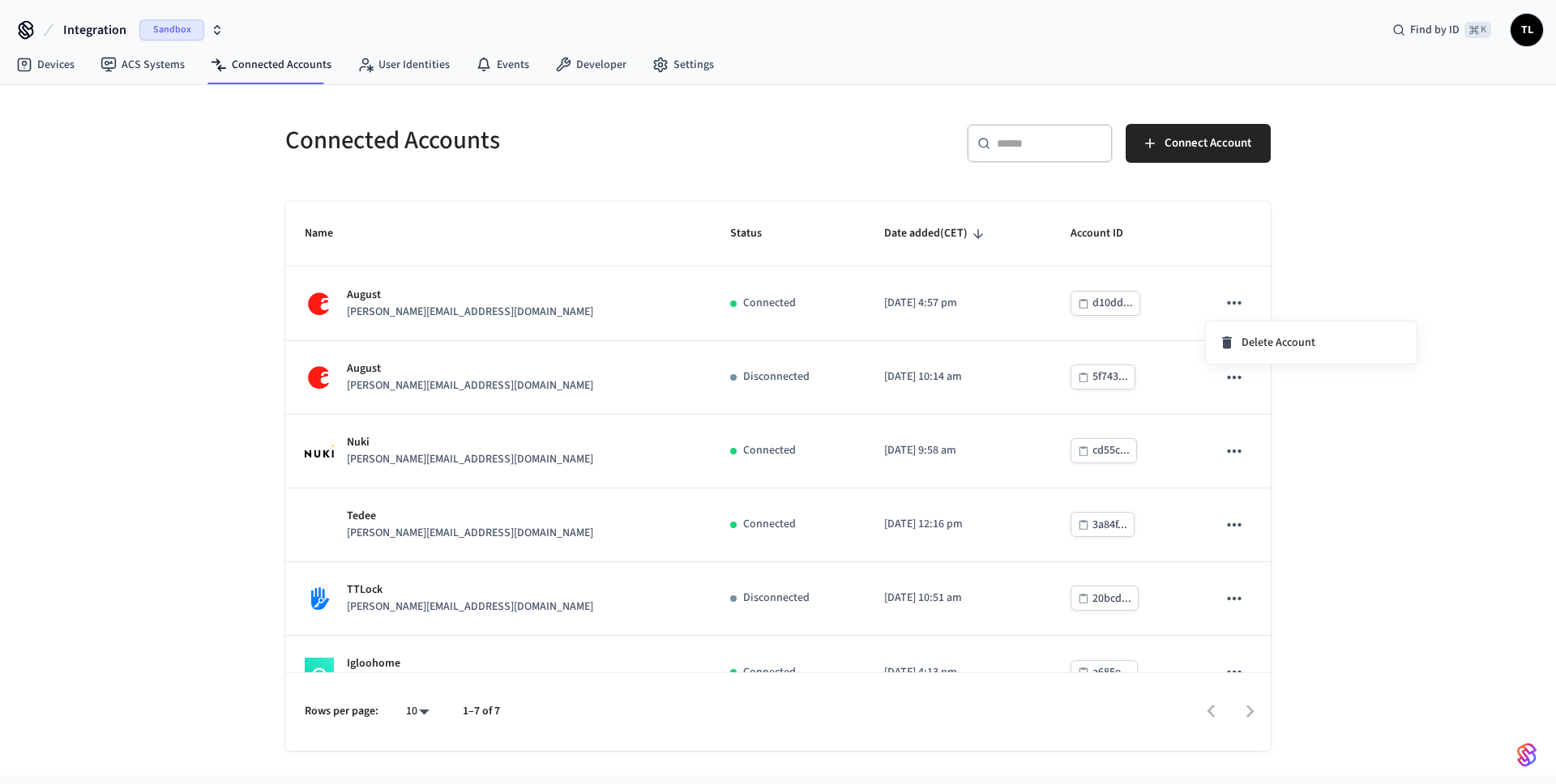
click at [1328, 426] on div at bounding box center [778, 392] width 1556 height 784
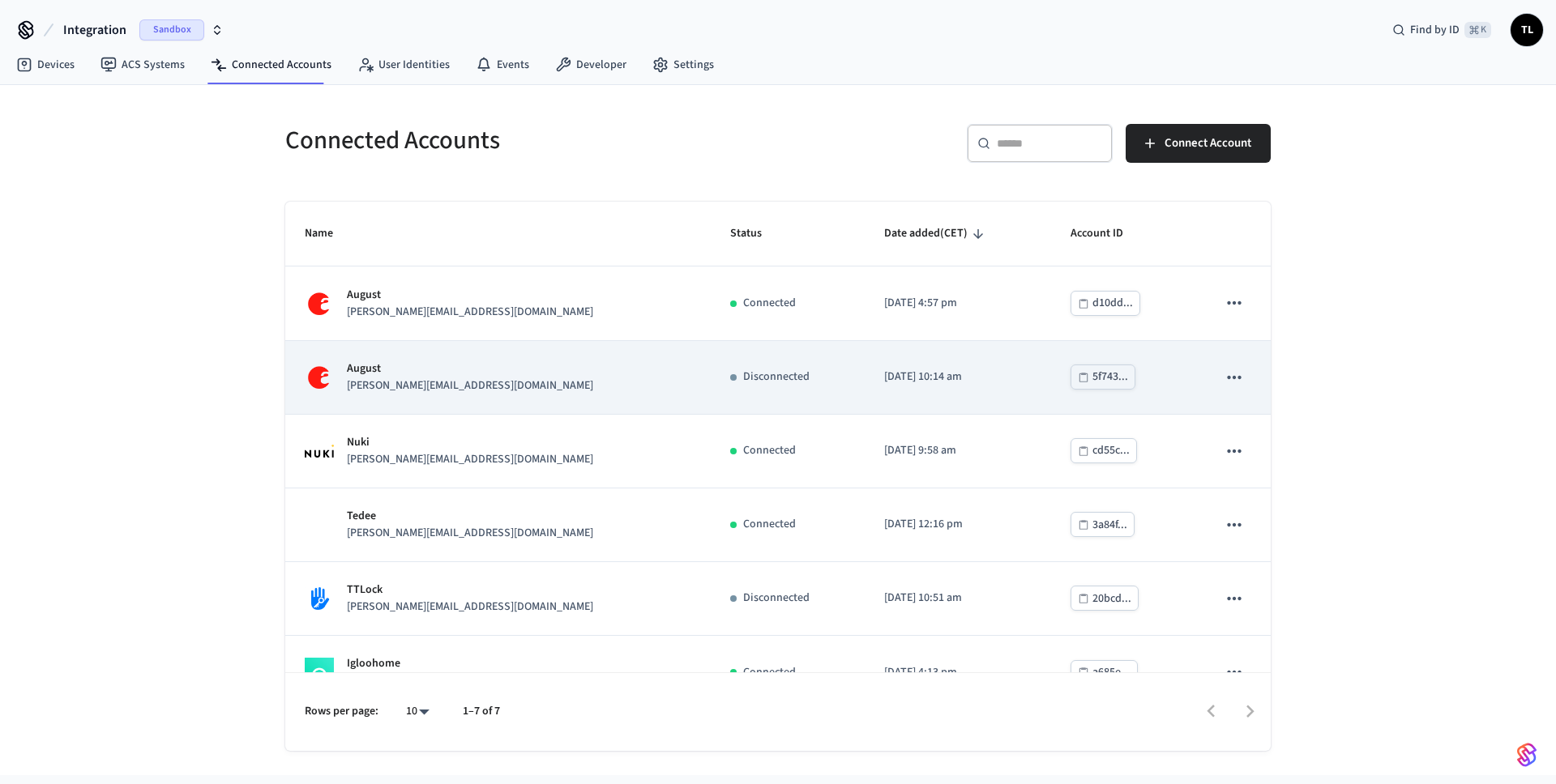
click at [1230, 386] on icon "sticky table" at bounding box center [1235, 378] width 21 height 21
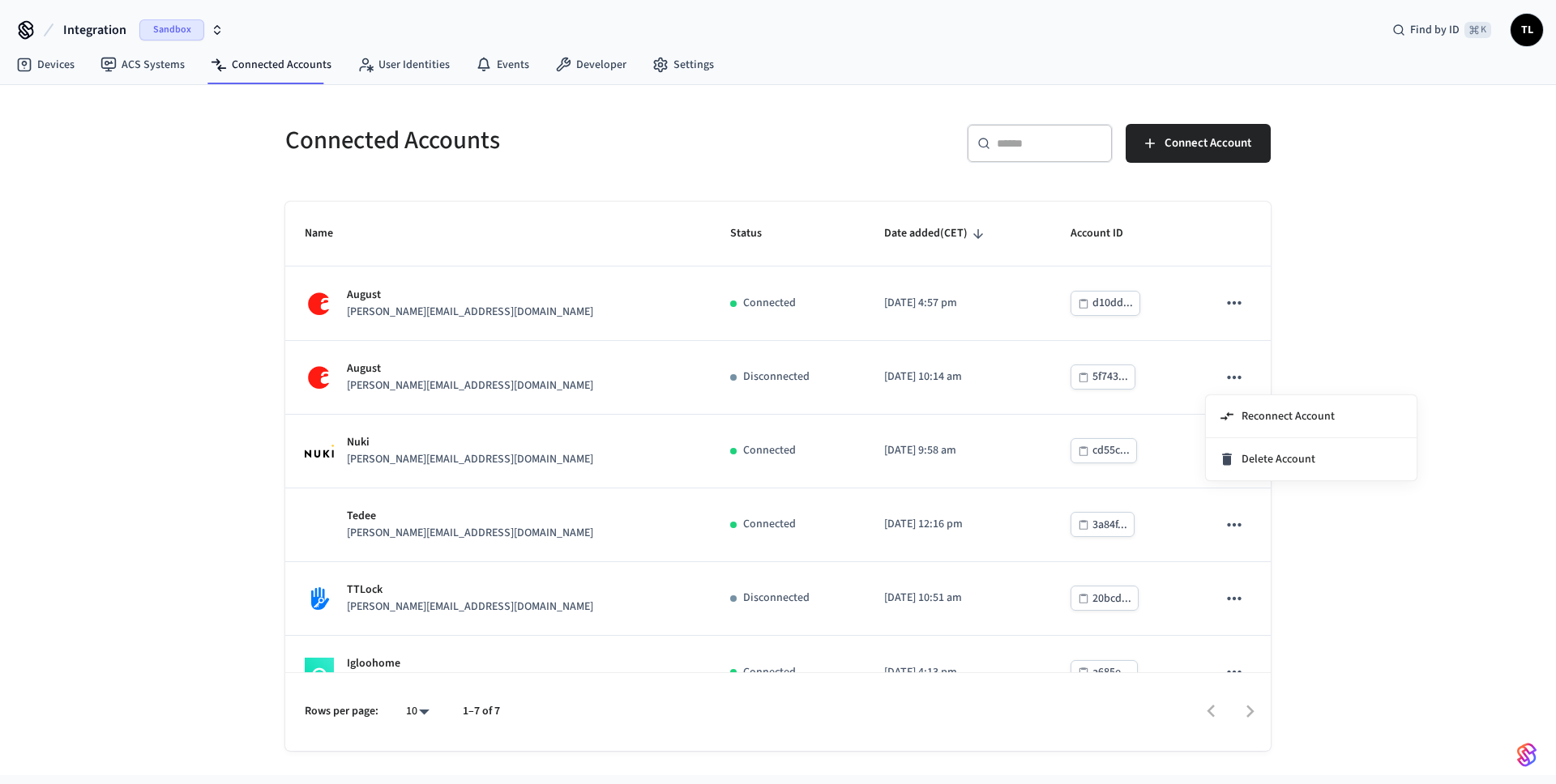
click at [1420, 335] on div at bounding box center [778, 392] width 1556 height 784
click at [108, 282] on div "Connected Accounts ​ ​ Connect Account Name Status Date added (CET) Account ID …" at bounding box center [778, 430] width 1556 height 690
click at [59, 65] on link "Devices" at bounding box center [45, 64] width 84 height 29
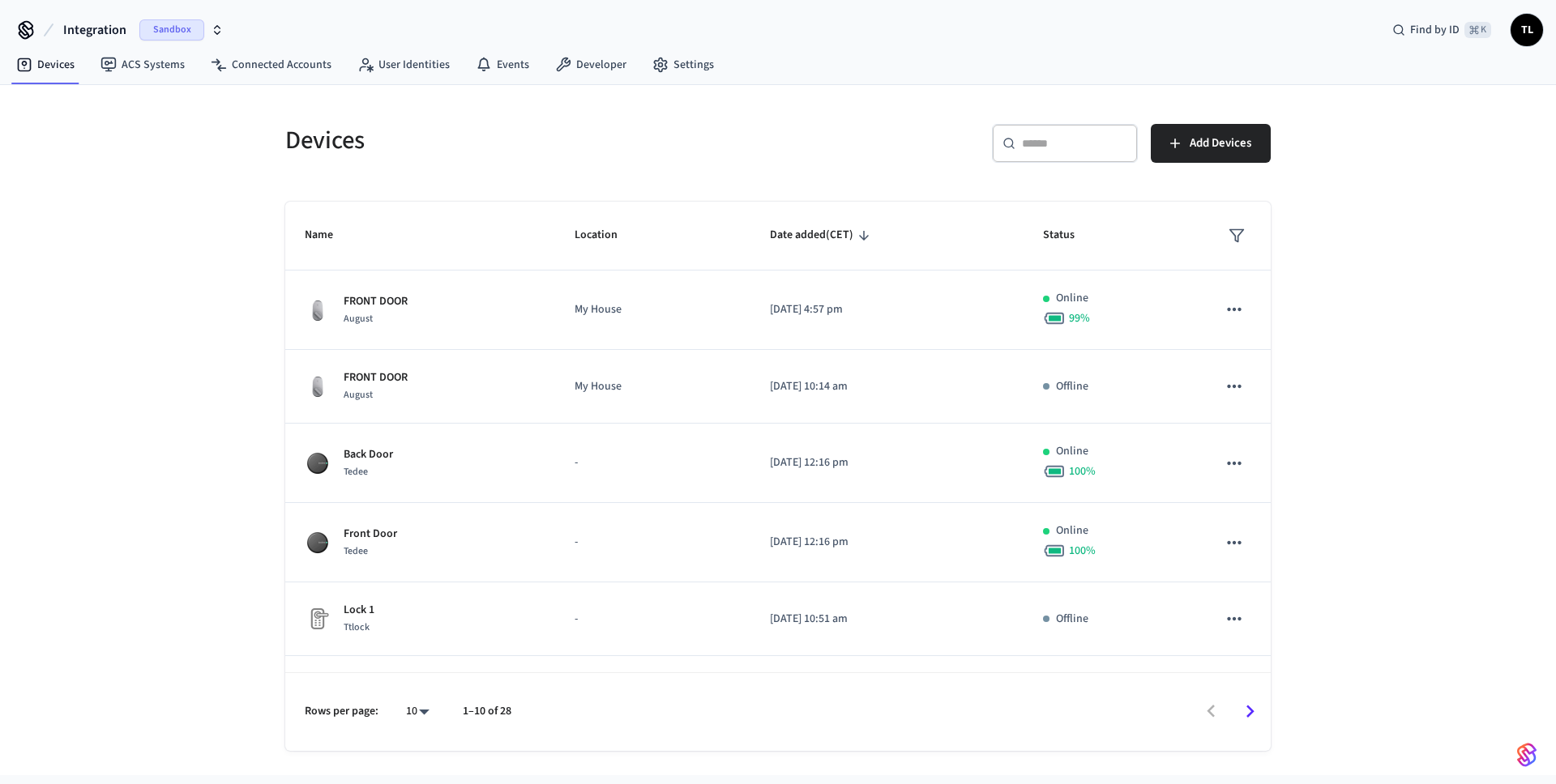
click at [211, 32] on icon "button" at bounding box center [217, 29] width 13 height 13
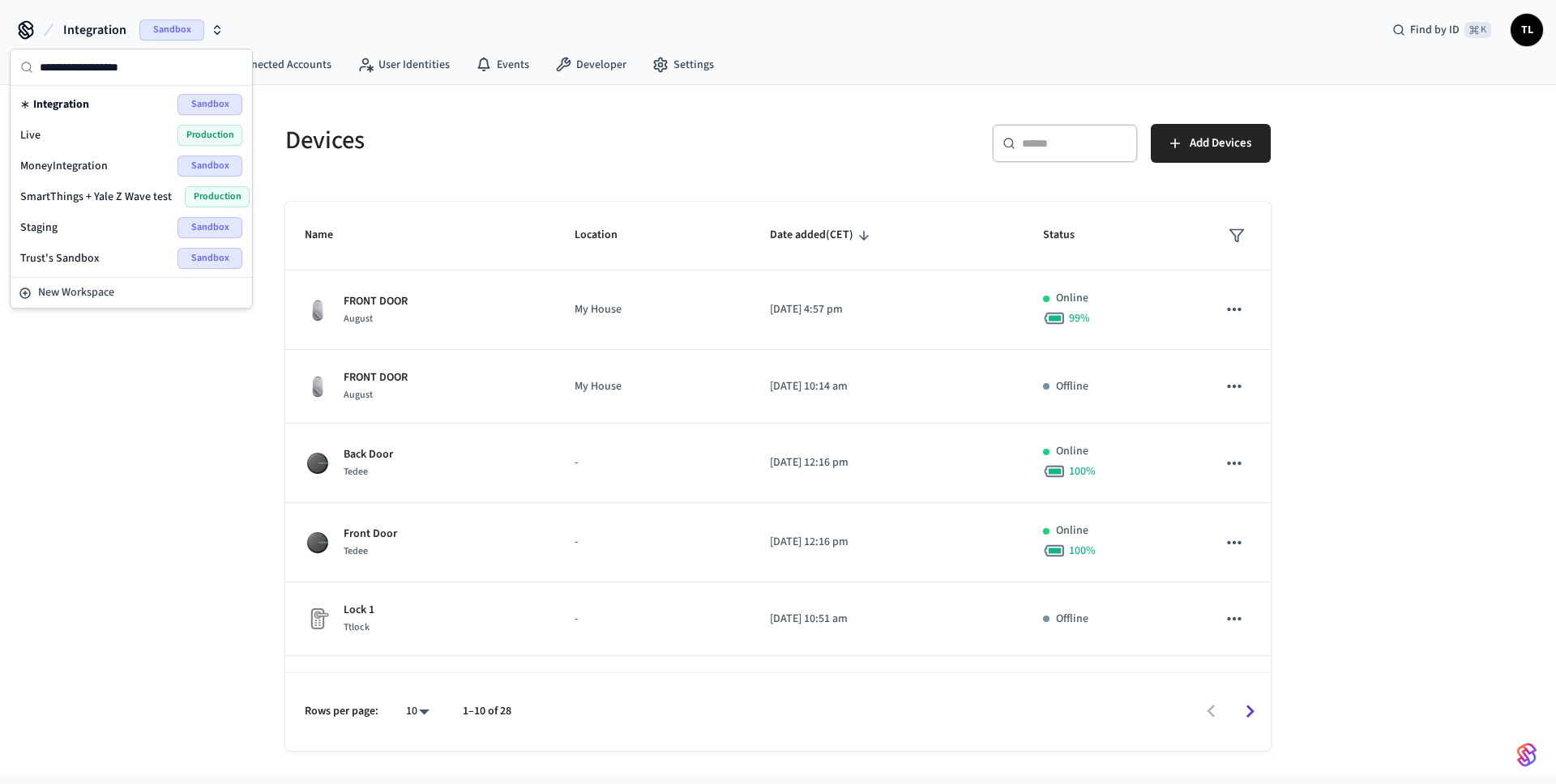
click at [168, 434] on div "Devices ​ ​ Add Devices Name Location Date added (CET) Status FRONT DOOR August…" at bounding box center [778, 430] width 1556 height 690
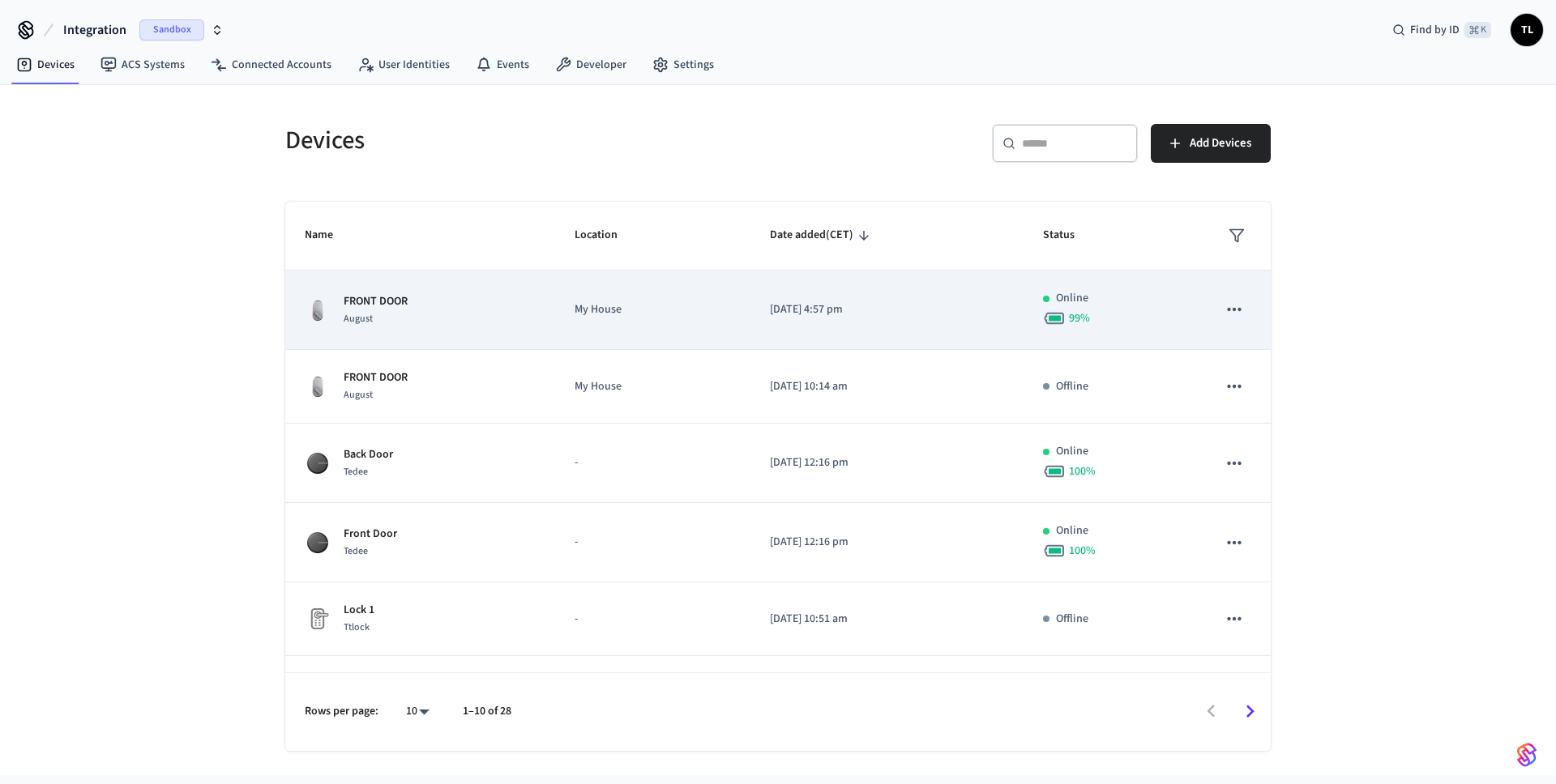
scroll to position [353, 0]
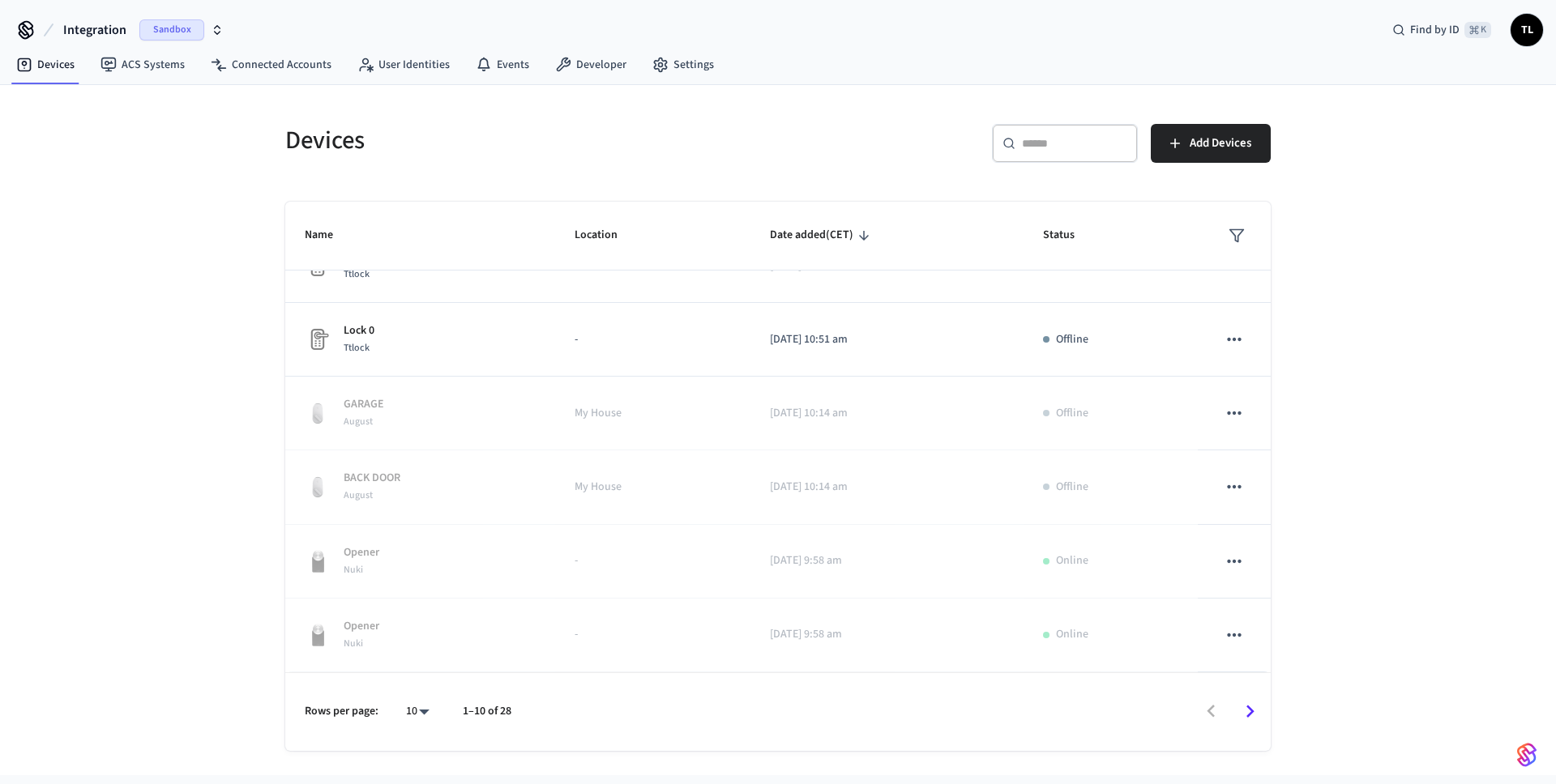
click at [1496, 506] on div "Devices ​ ​ Add Devices Name Location Date added (CET) Status FRONT DOOR August…" at bounding box center [778, 430] width 1556 height 690
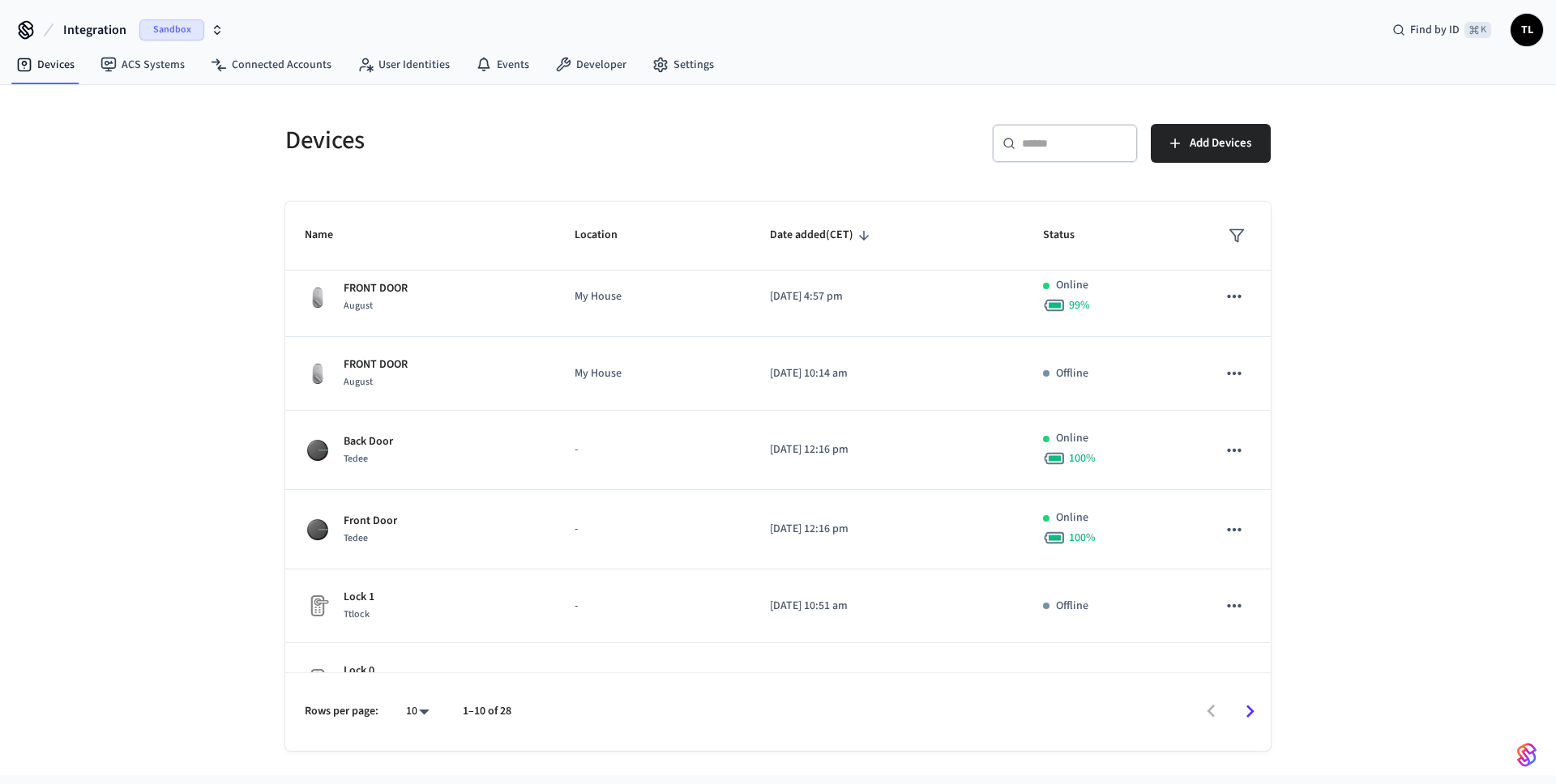
scroll to position [0, 0]
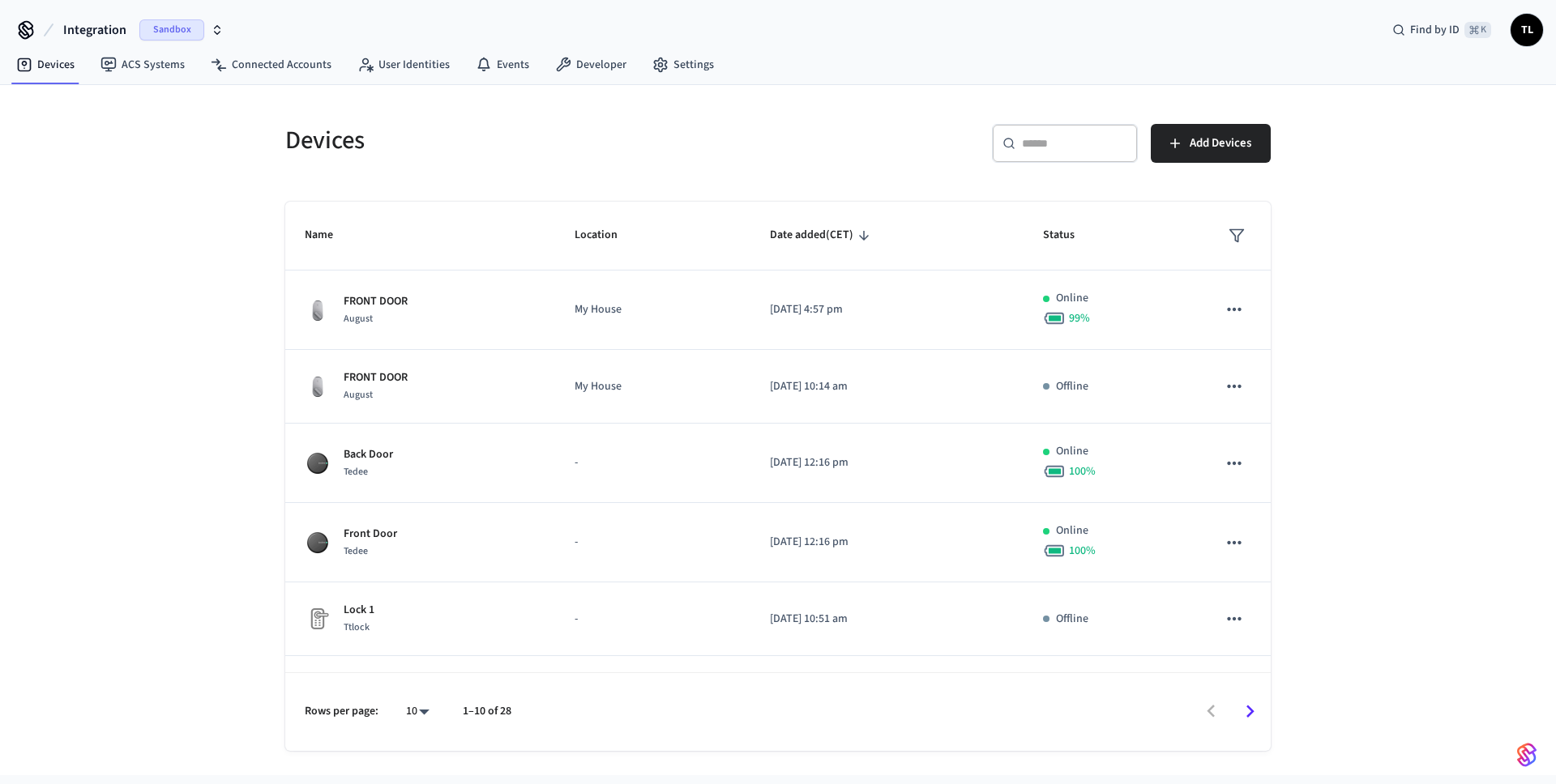
click at [1524, 33] on span "TL" at bounding box center [1527, 30] width 29 height 29
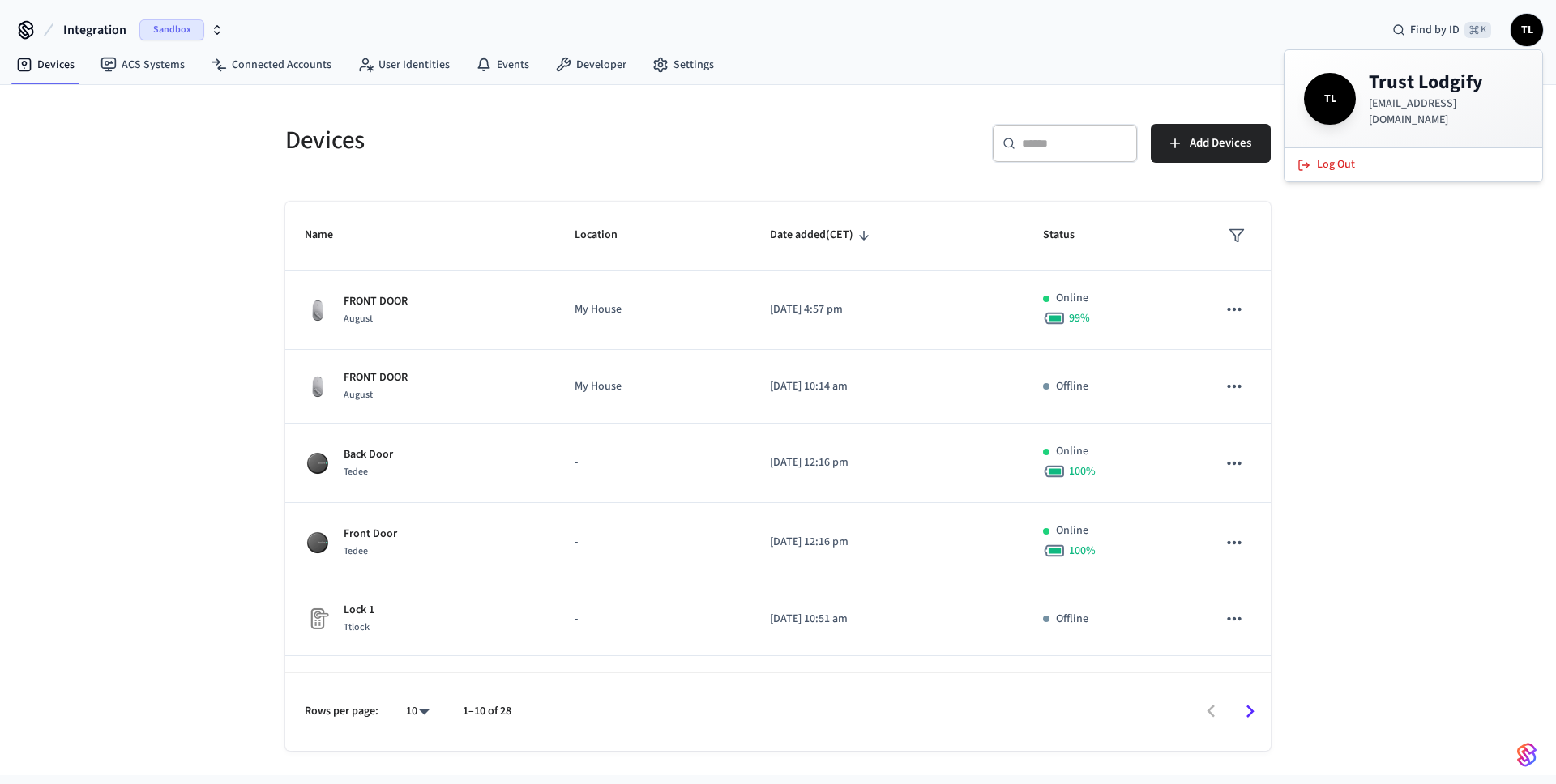
click at [1404, 292] on div "Devices ​ ​ Add Devices Name Location Date added (CET) Status FRONT DOOR August…" at bounding box center [778, 430] width 1556 height 690
